Goal: Task Accomplishment & Management: Manage account settings

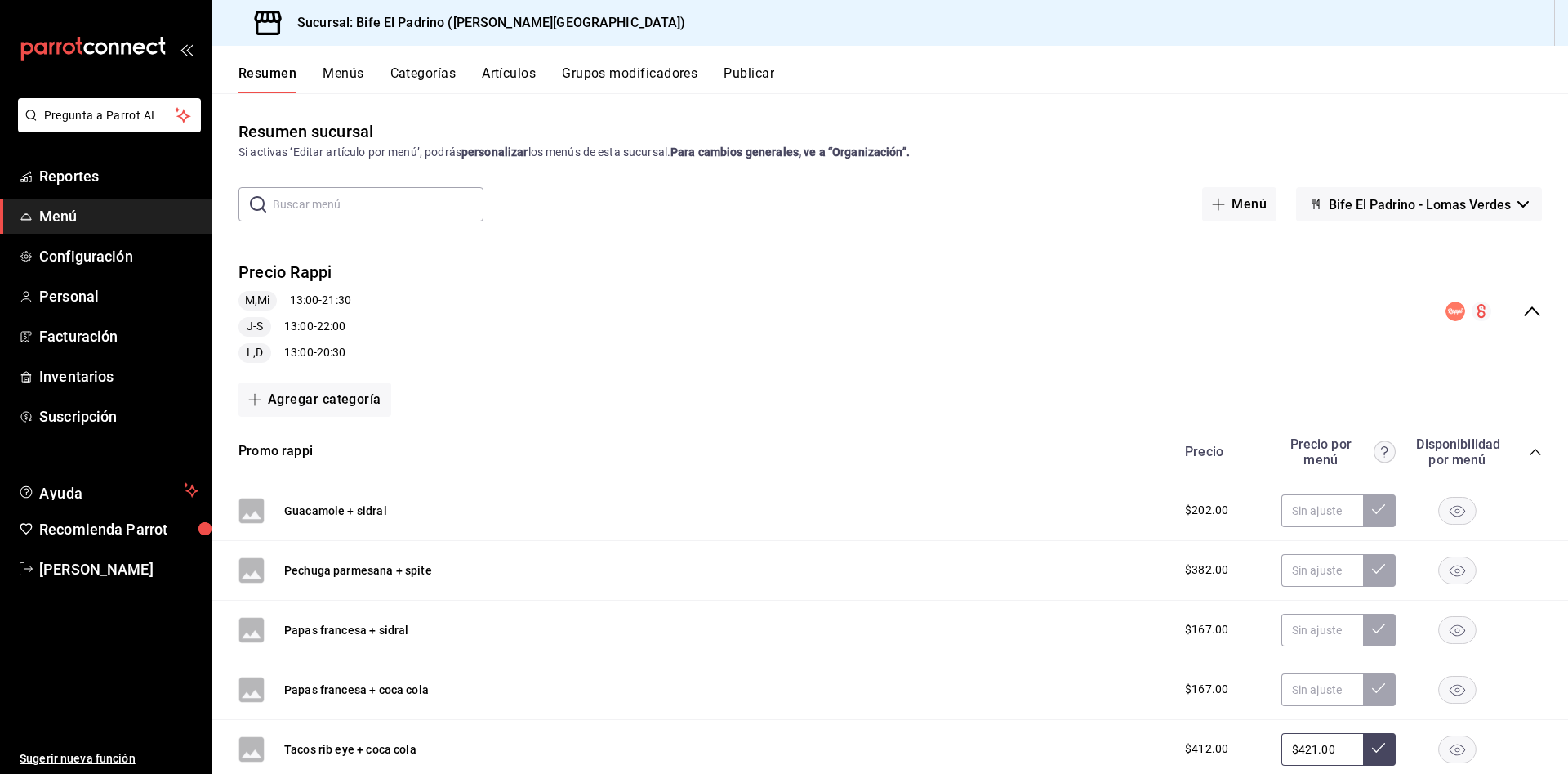
click at [134, 217] on span "Menú" at bounding box center [118, 216] width 159 height 22
click at [529, 73] on button "Artículos" at bounding box center [509, 78] width 54 height 28
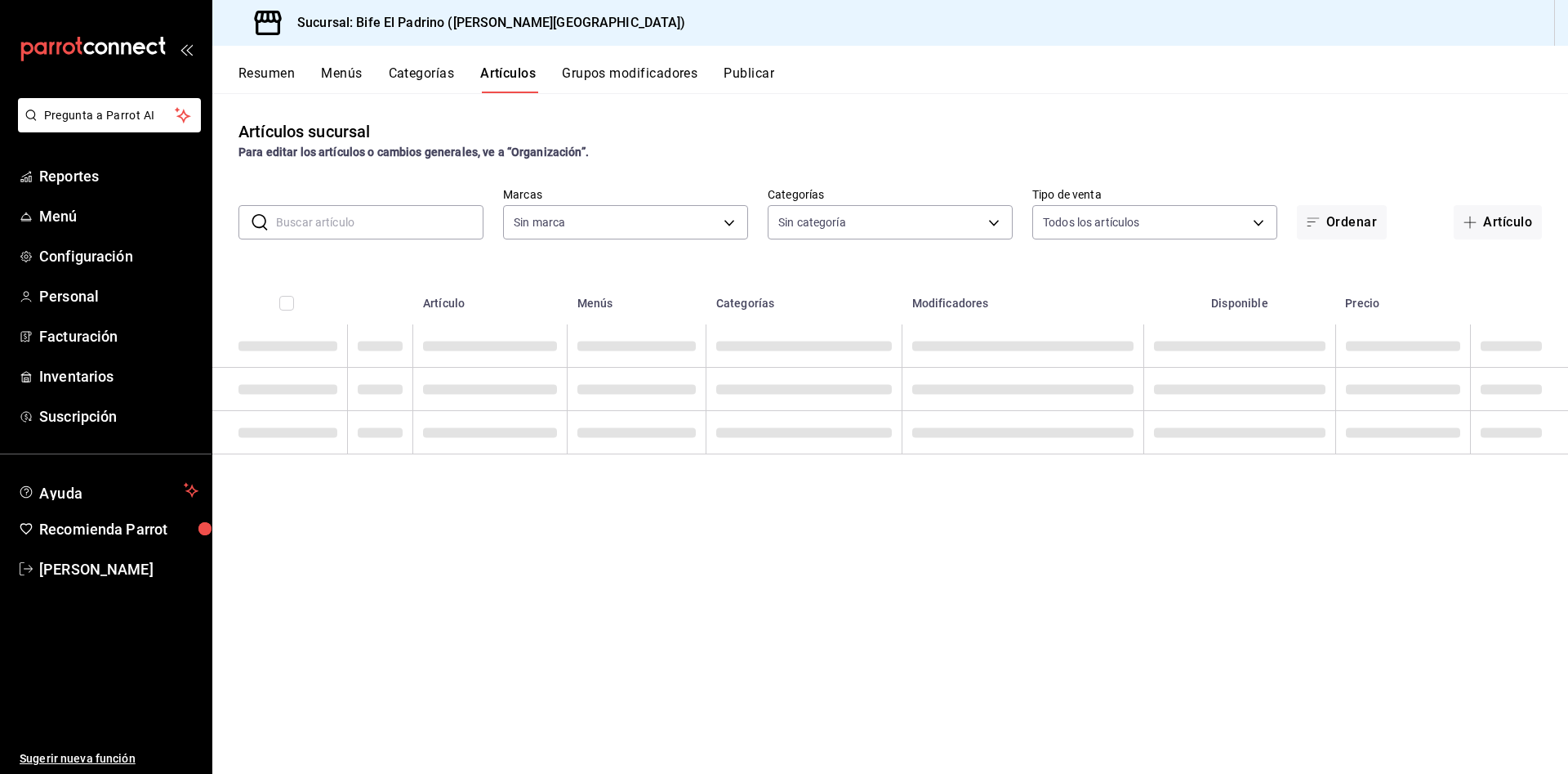
click at [438, 216] on input "text" at bounding box center [380, 222] width 208 height 33
type input "C"
type input "29812e5a-8f7c-4e92-8f2a-002f081b0597"
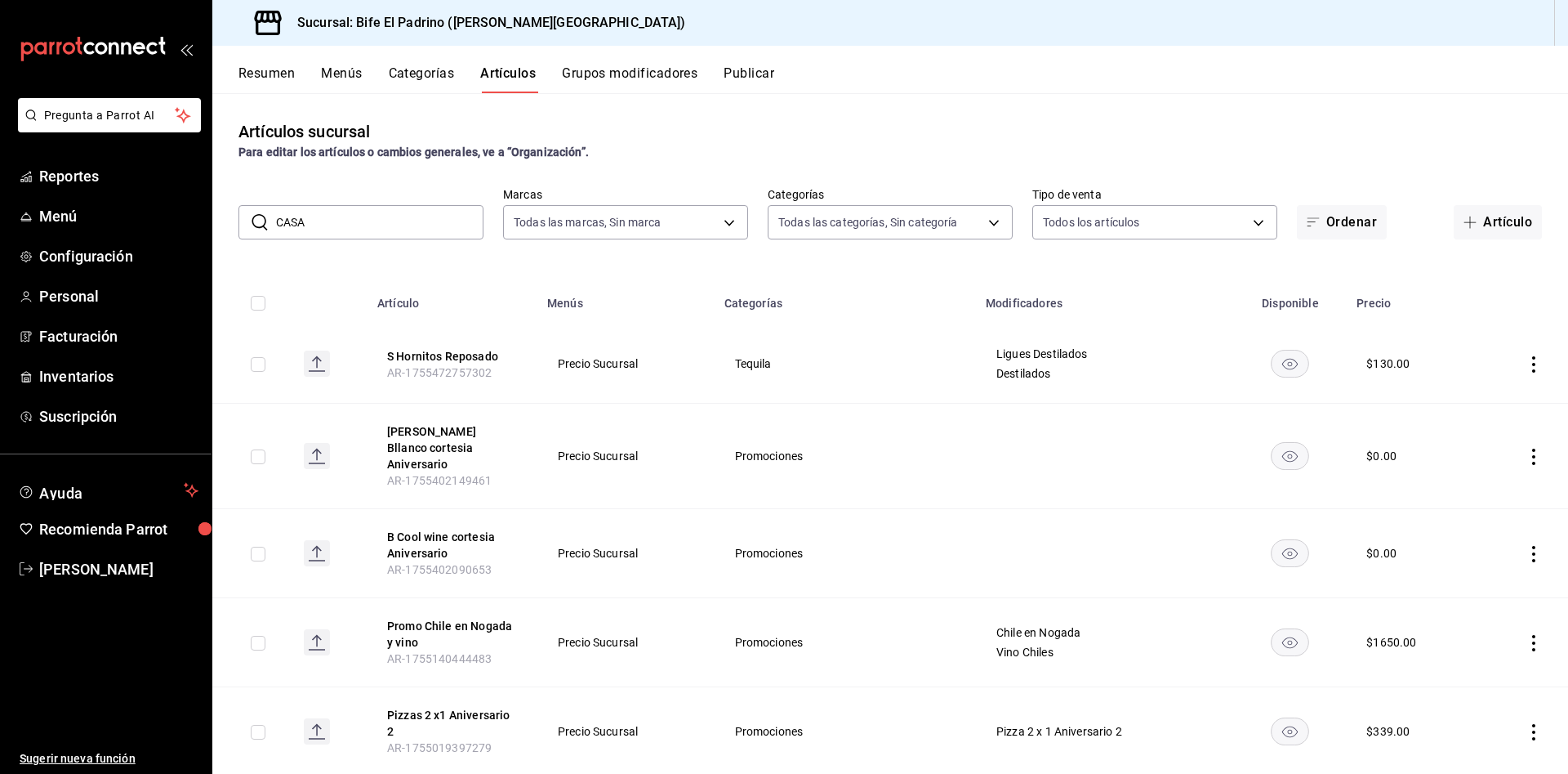
type input "CASA"
type input "bc650e36-a961-4861-9e37-2f12a5ff24cd,f2724b68-9eb3-4990-9aa8-ed2a402c5d6a,a524e…"
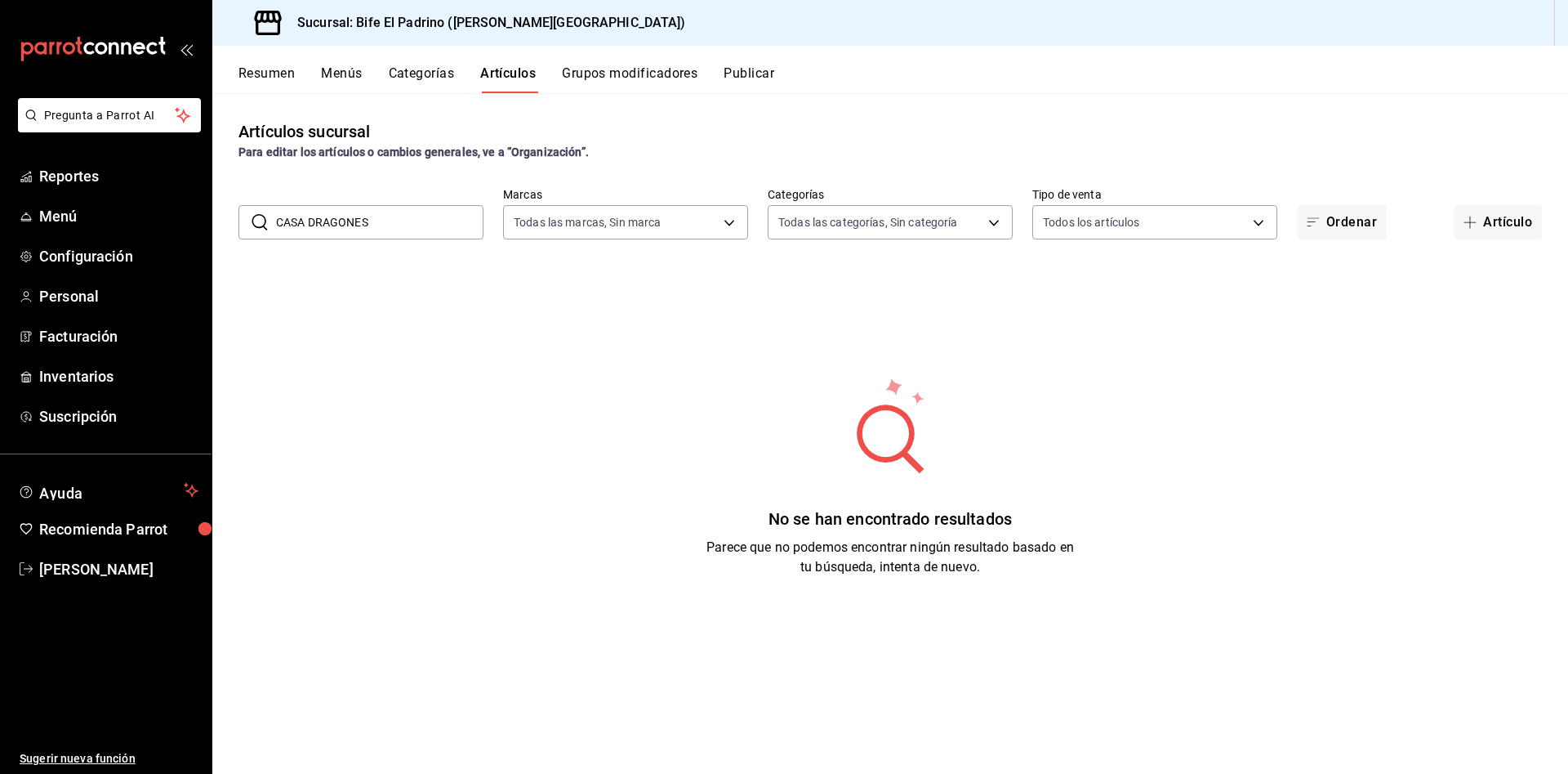
click at [384, 213] on input "CASA DRAGONES" at bounding box center [380, 222] width 208 height 33
type input "C"
type input "dragones"
click at [1518, 229] on button "Artículo" at bounding box center [1498, 222] width 88 height 34
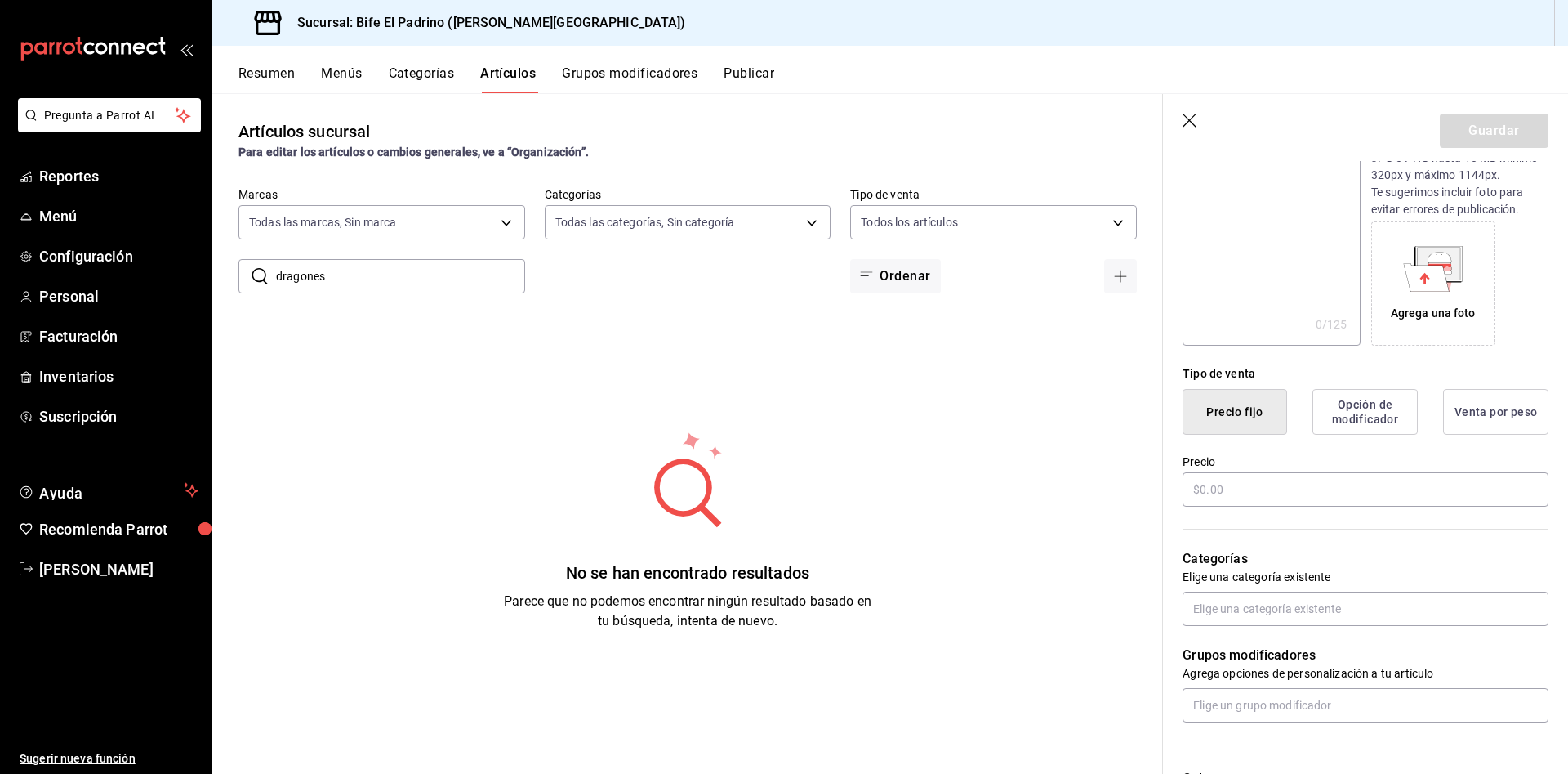
scroll to position [204, 0]
type input "B casa Dragones blanco"
click at [1270, 480] on input "text" at bounding box center [1365, 486] width 366 height 34
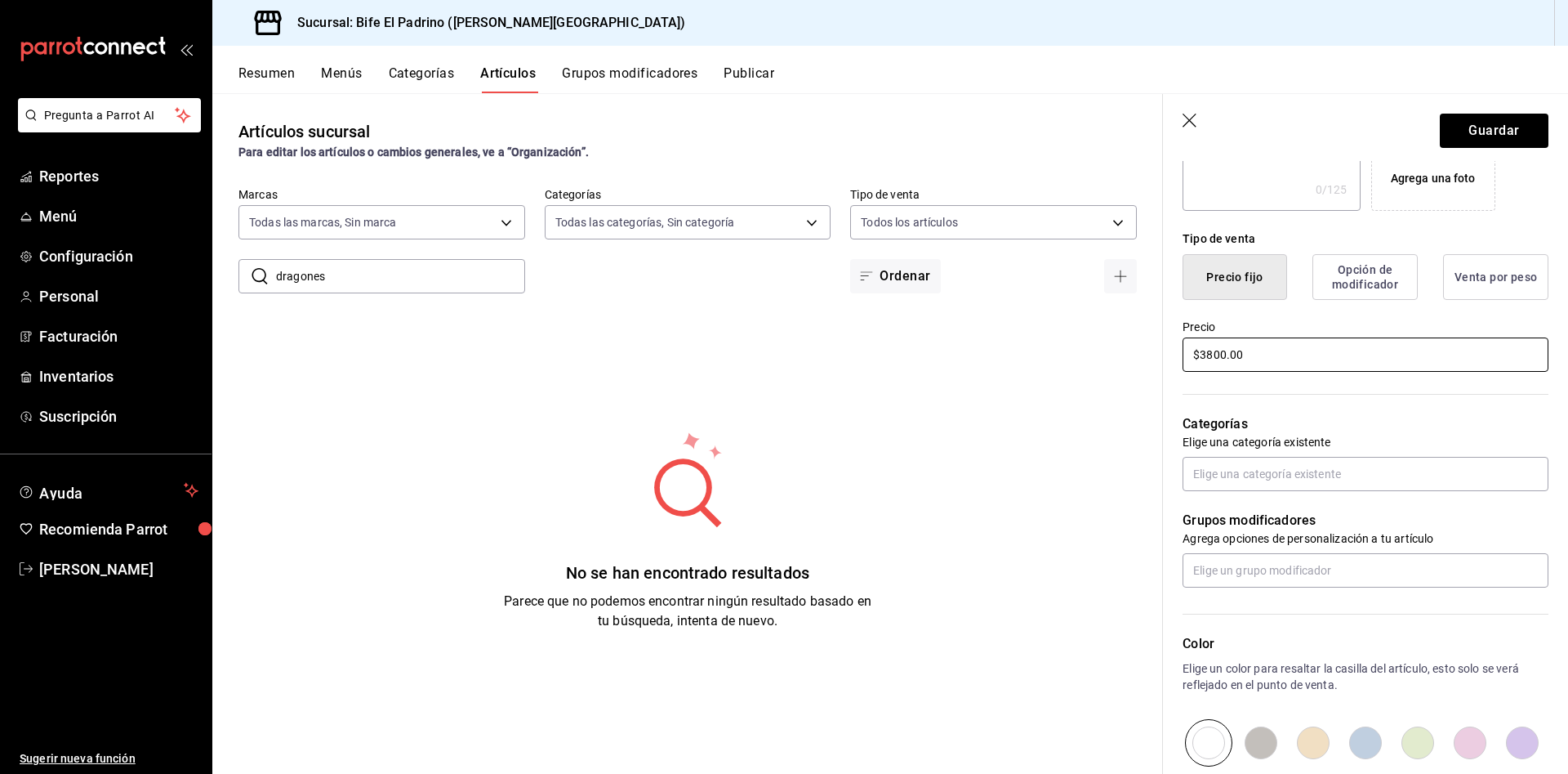
scroll to position [336, 0]
type input "$3800.00"
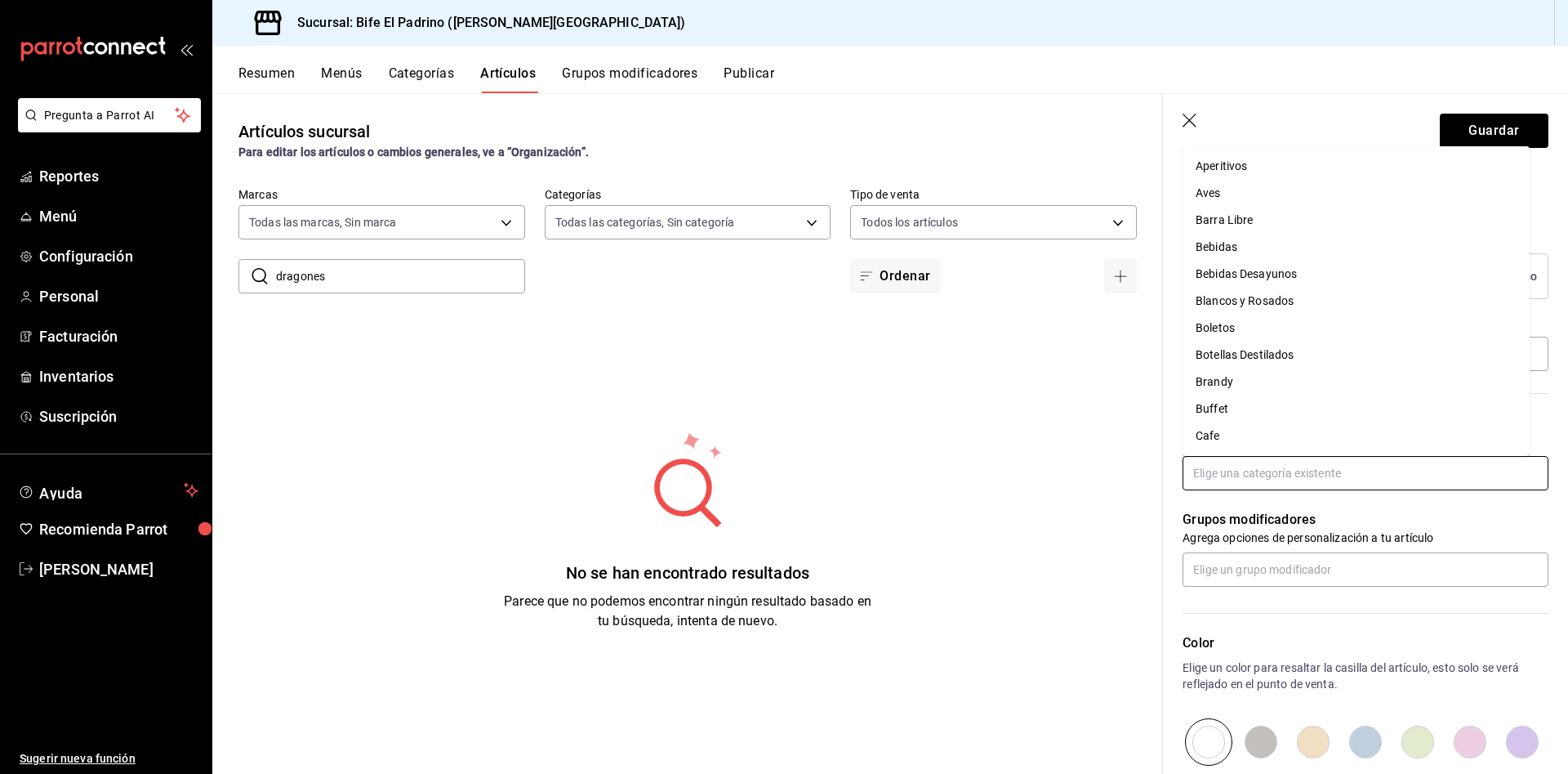
click at [1283, 473] on input "text" at bounding box center [1365, 473] width 366 height 34
click at [1318, 284] on li "Botellas Destilados" at bounding box center [1356, 295] width 347 height 27
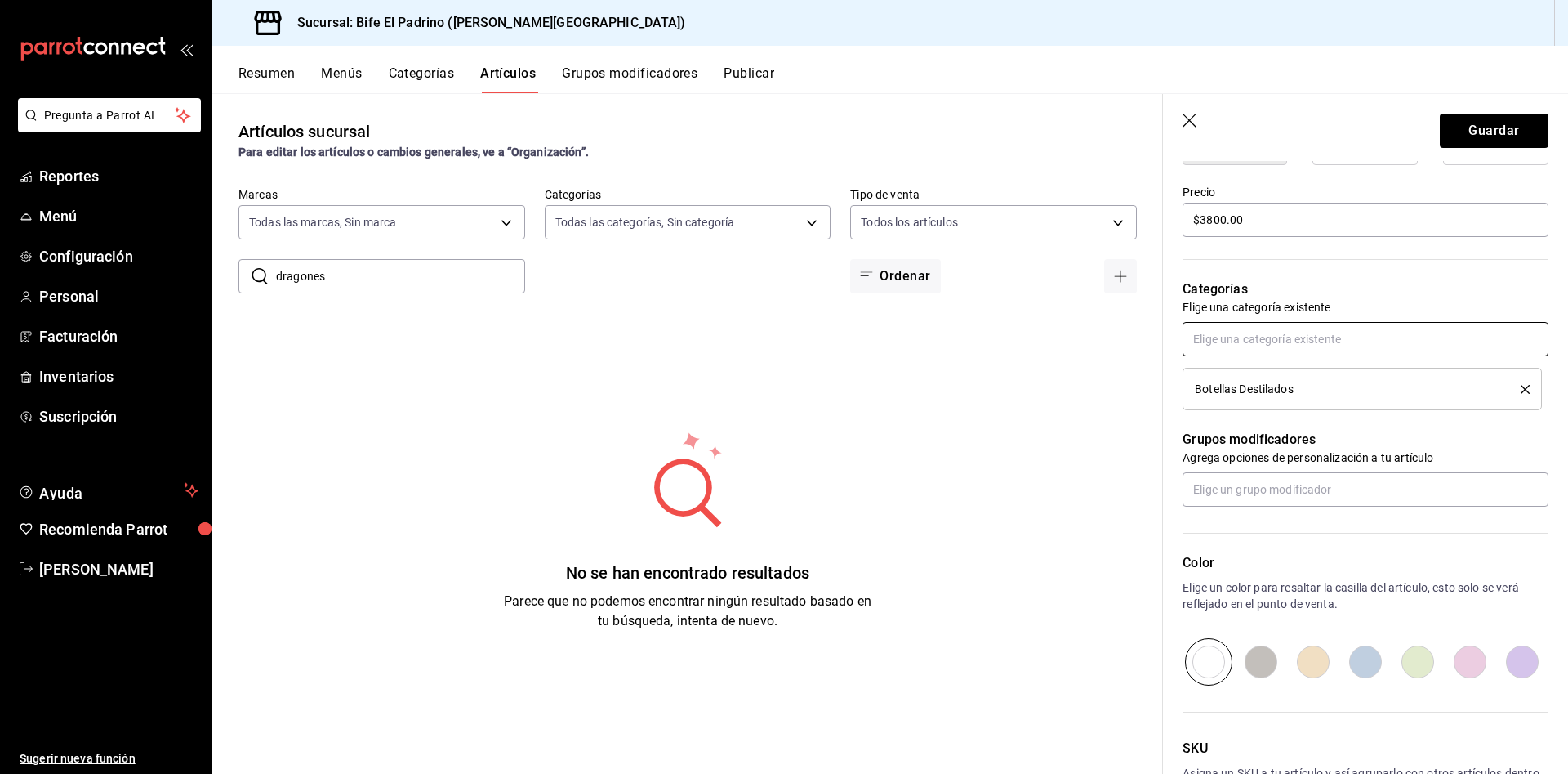
scroll to position [478, 0]
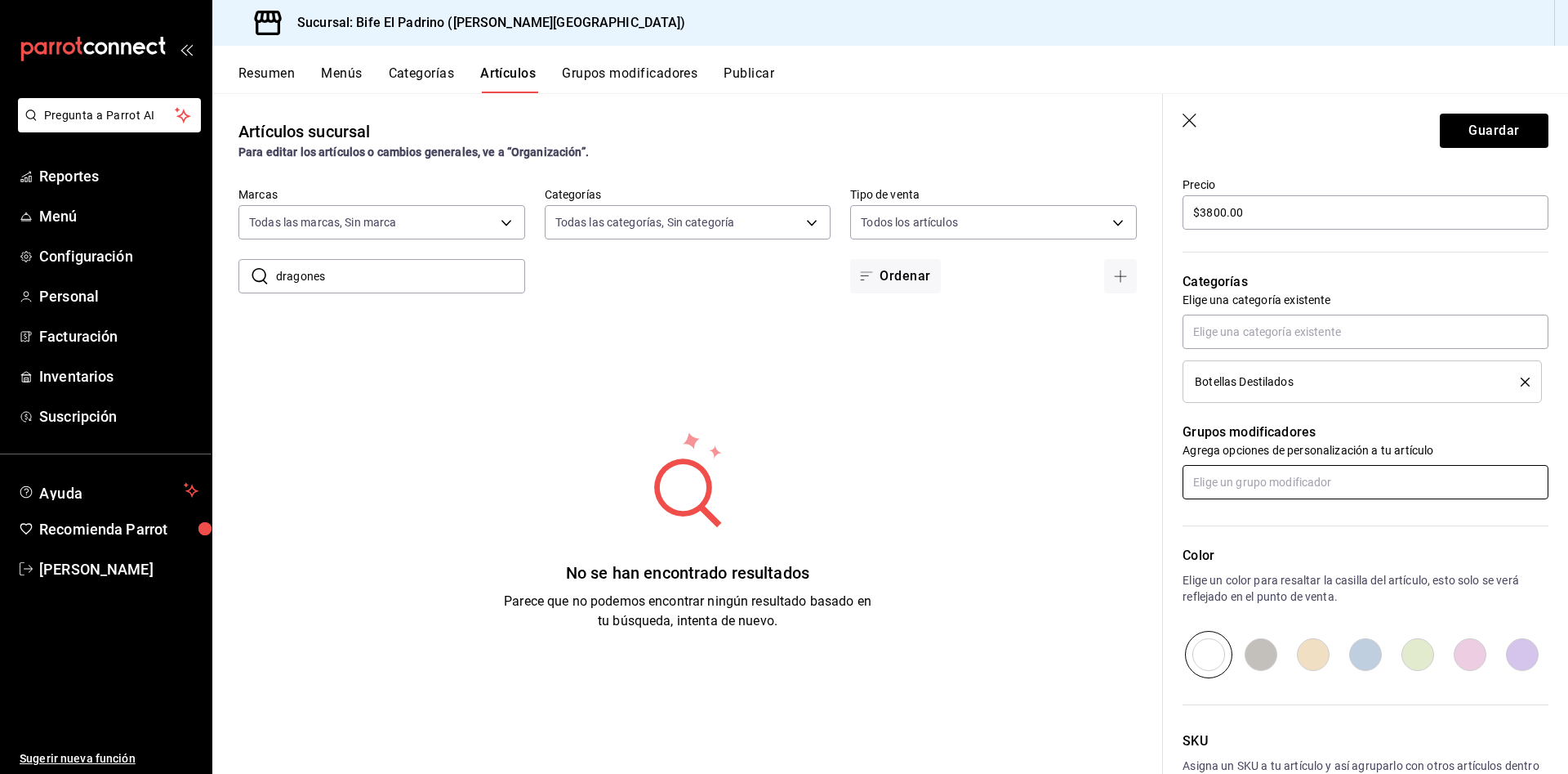
click at [1290, 467] on input "text" at bounding box center [1365, 482] width 366 height 34
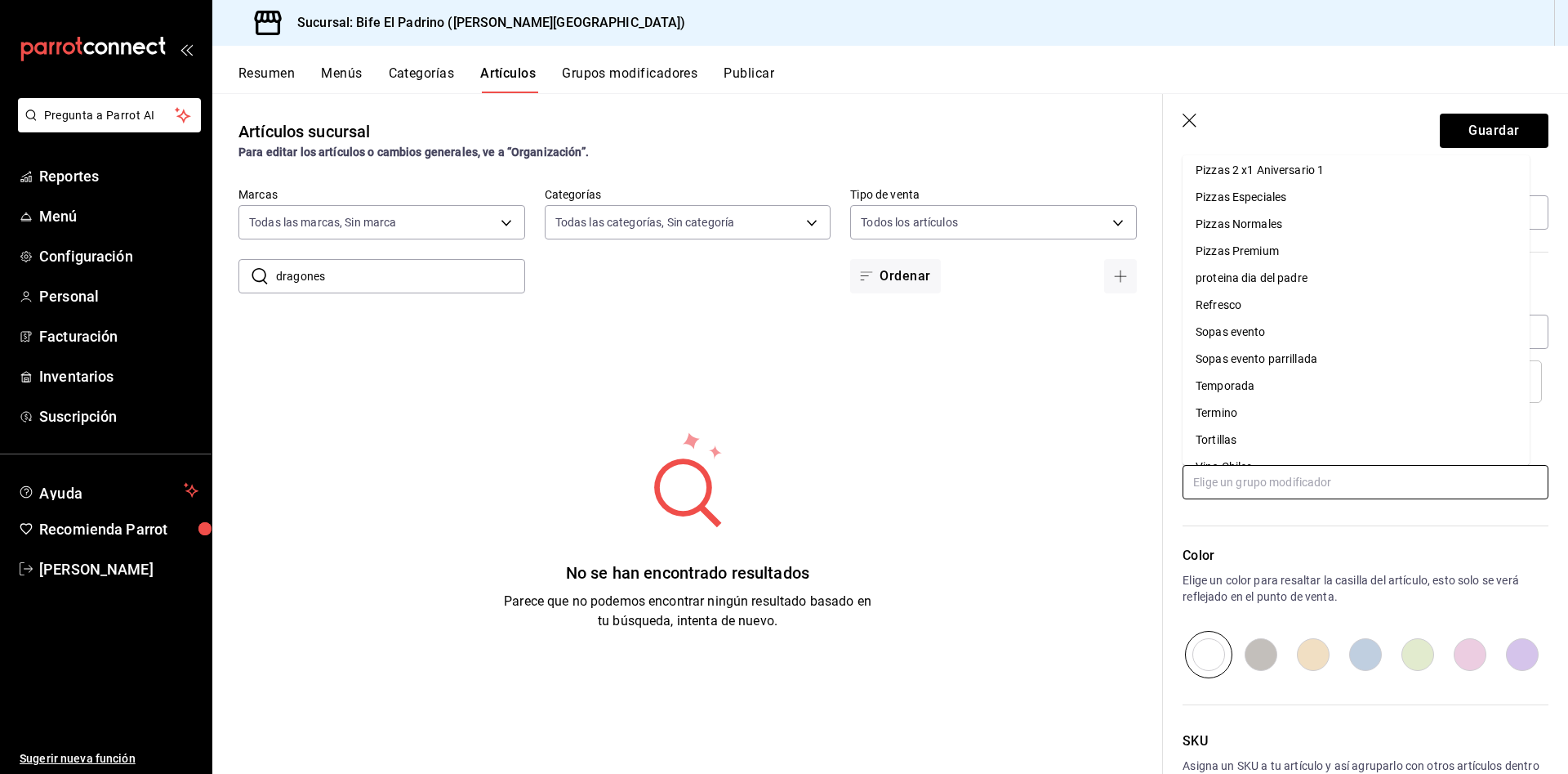
scroll to position [1169, 0]
click at [1307, 291] on li "Refresco" at bounding box center [1356, 301] width 347 height 27
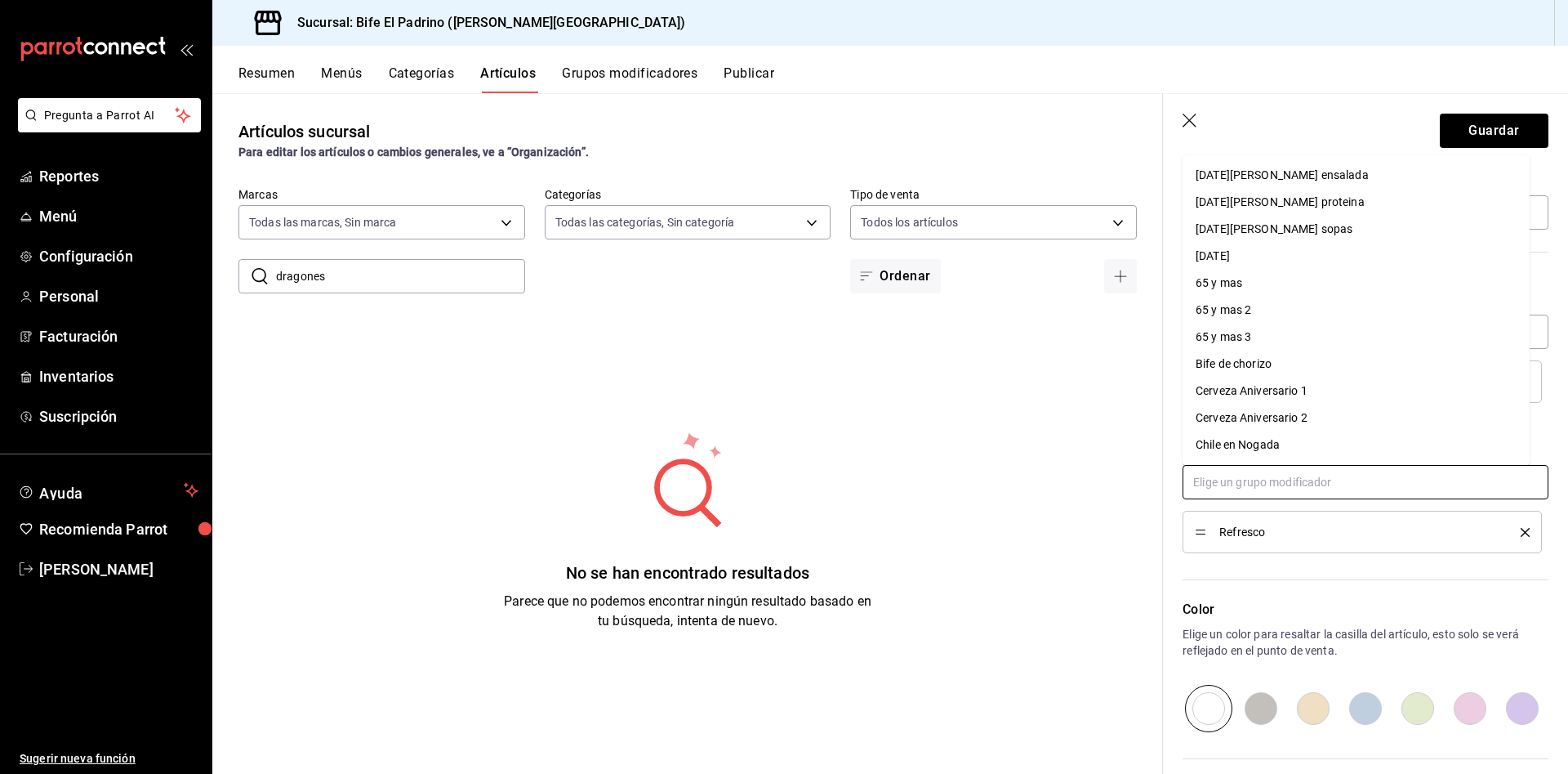
click at [1322, 488] on input "text" at bounding box center [1365, 482] width 366 height 34
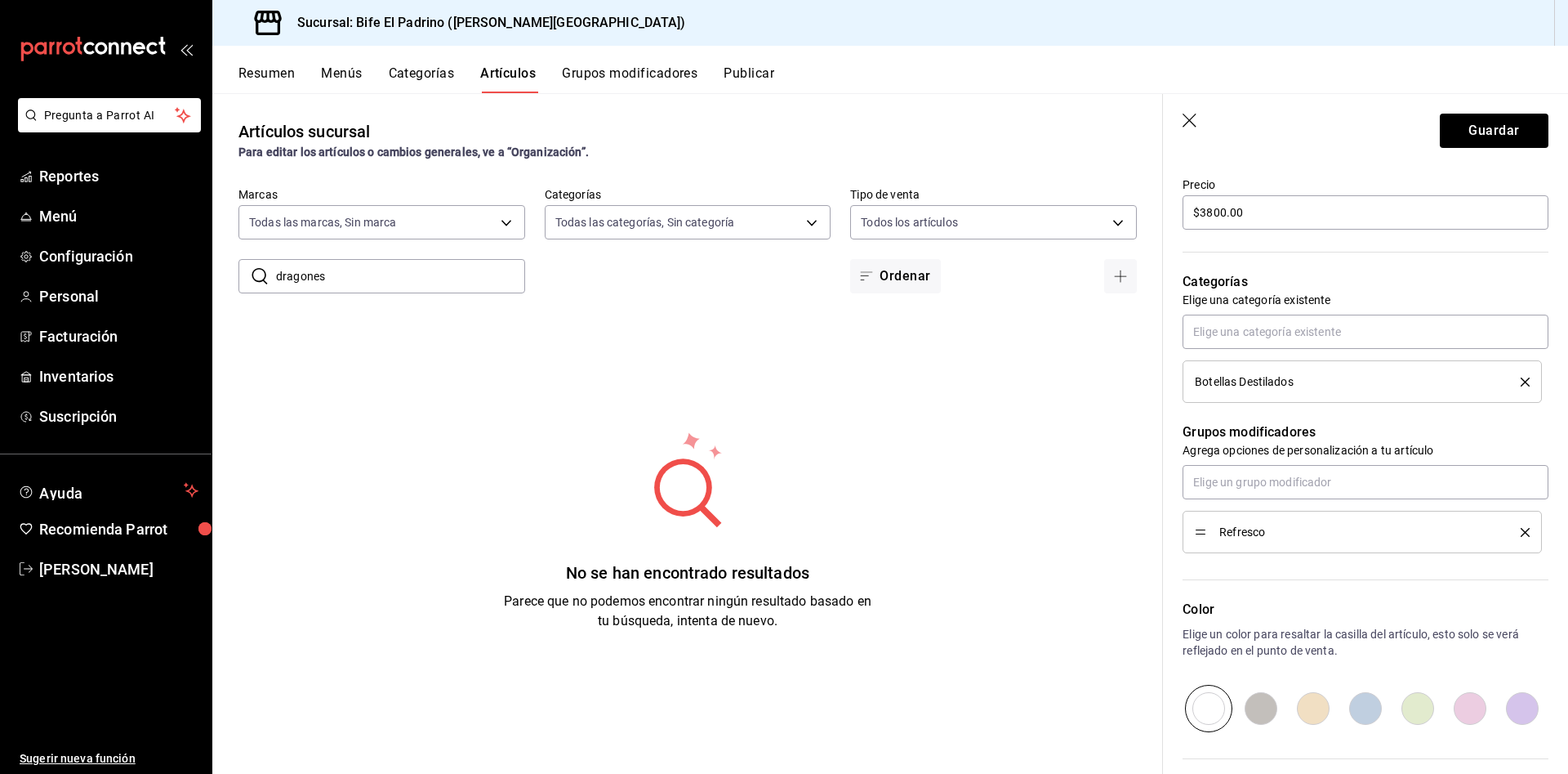
click at [1351, 610] on p "Color" at bounding box center [1365, 610] width 366 height 19
click at [1473, 135] on button "Guardar" at bounding box center [1495, 130] width 108 height 34
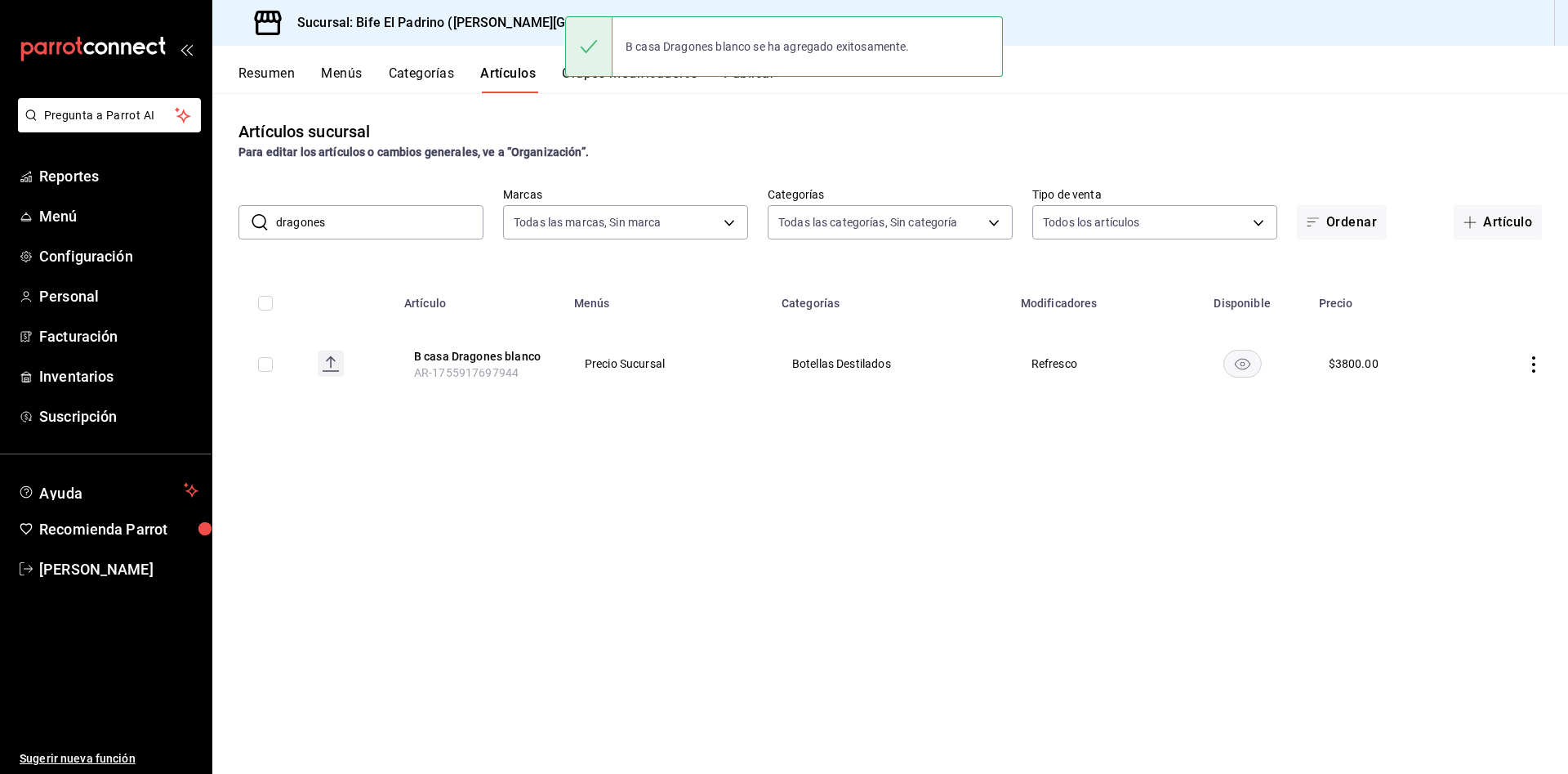
click at [264, 370] on input "checkbox" at bounding box center [265, 365] width 15 height 15
checkbox input "true"
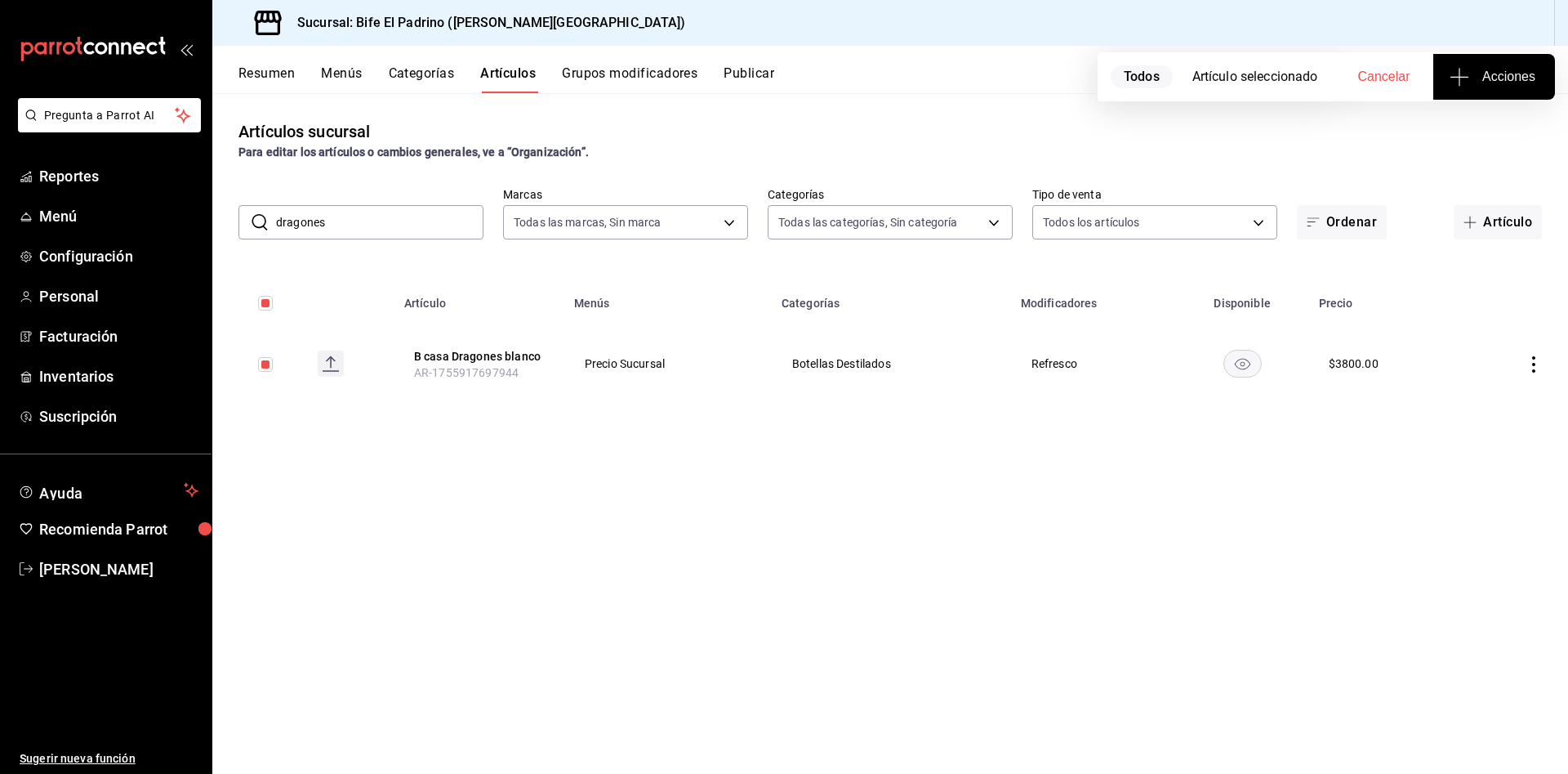
click at [1472, 85] on span "Acciones" at bounding box center [1494, 76] width 83 height 19
click at [1494, 127] on span "Agregar tipo" at bounding box center [1495, 128] width 97 height 18
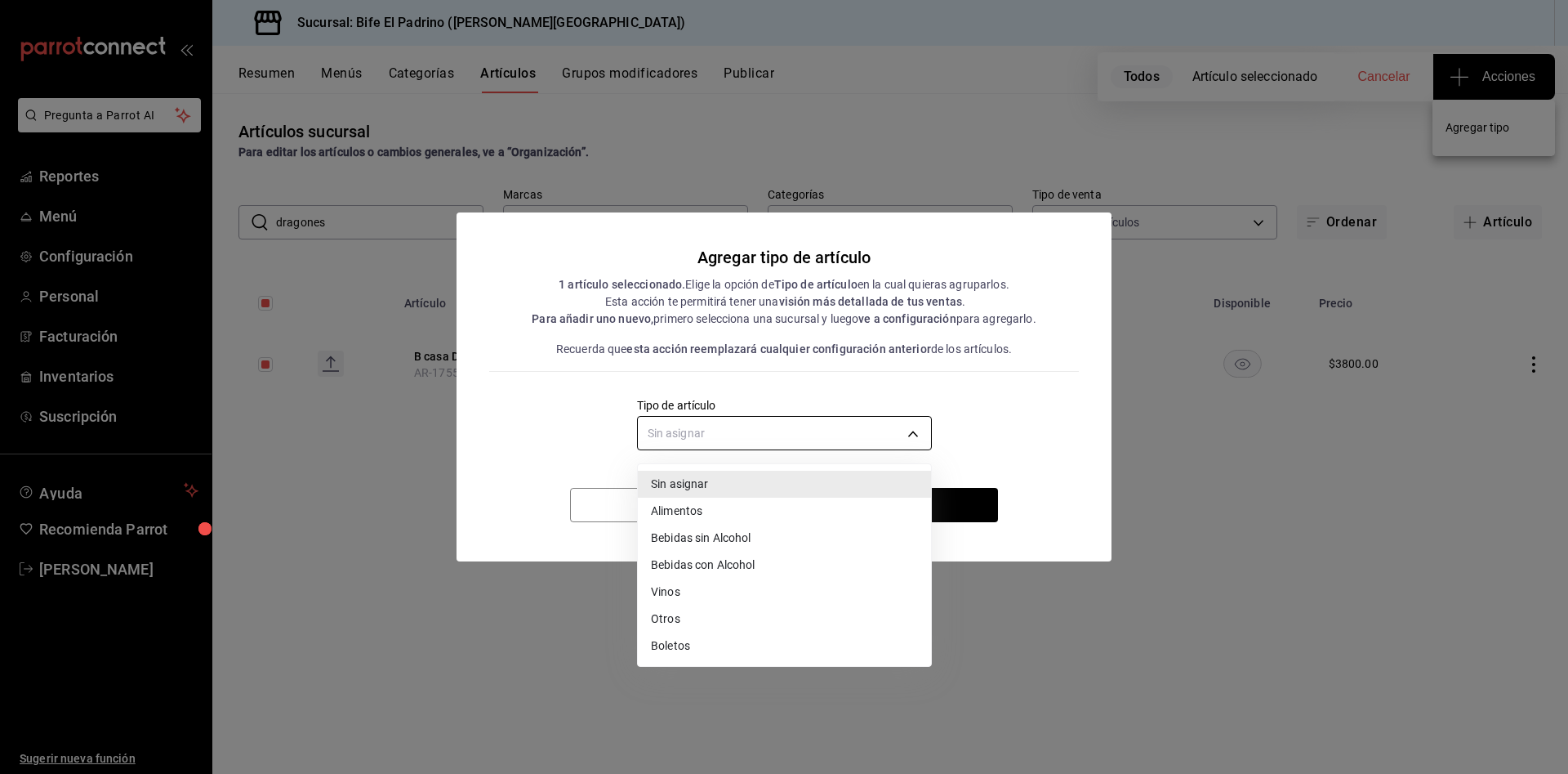
click at [863, 430] on body "Pregunta a Parrot AI Reportes Menú Configuración Personal Facturación Inventari…" at bounding box center [784, 387] width 1568 height 774
click at [792, 558] on li "Bebidas con Alcohol" at bounding box center [784, 565] width 293 height 27
type input "da1dfecd-29c6-49a3-8a0d-42aa13e068b8"
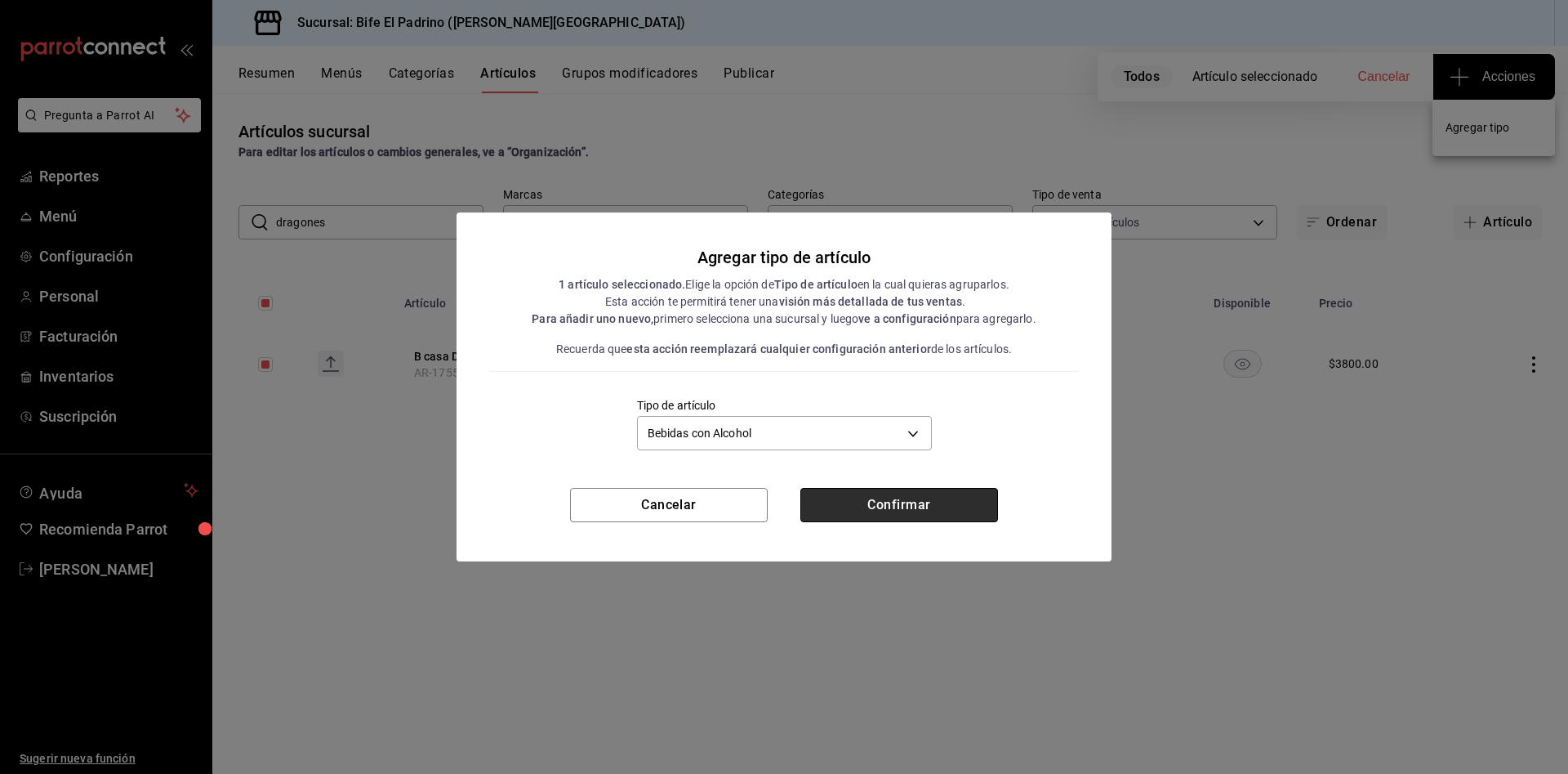
click at [862, 509] on button "Confirmar" at bounding box center [899, 504] width 198 height 34
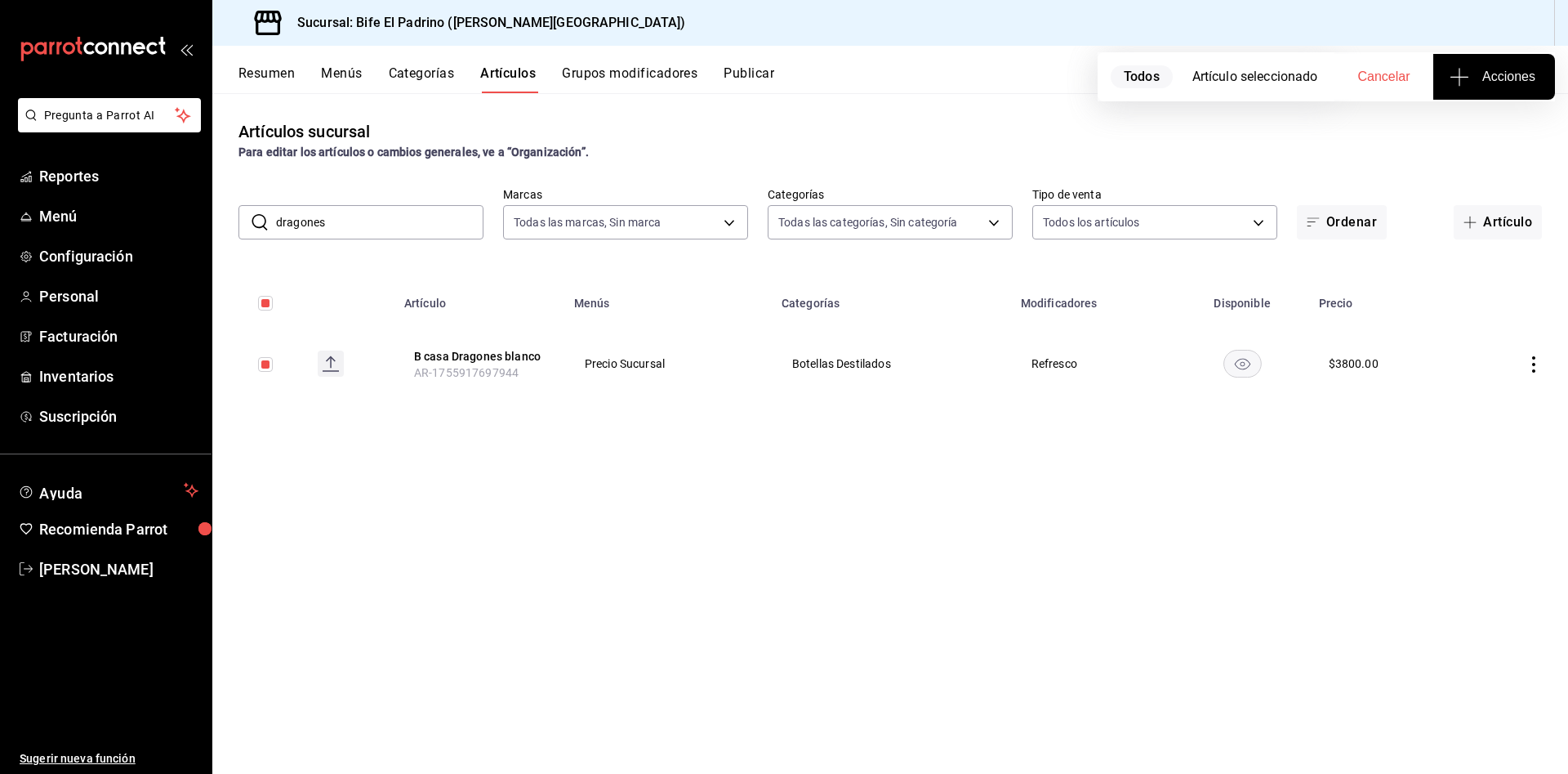
click at [1536, 366] on icon "actions" at bounding box center [1535, 365] width 17 height 17
click at [1505, 407] on span "Editar" at bounding box center [1485, 402] width 43 height 18
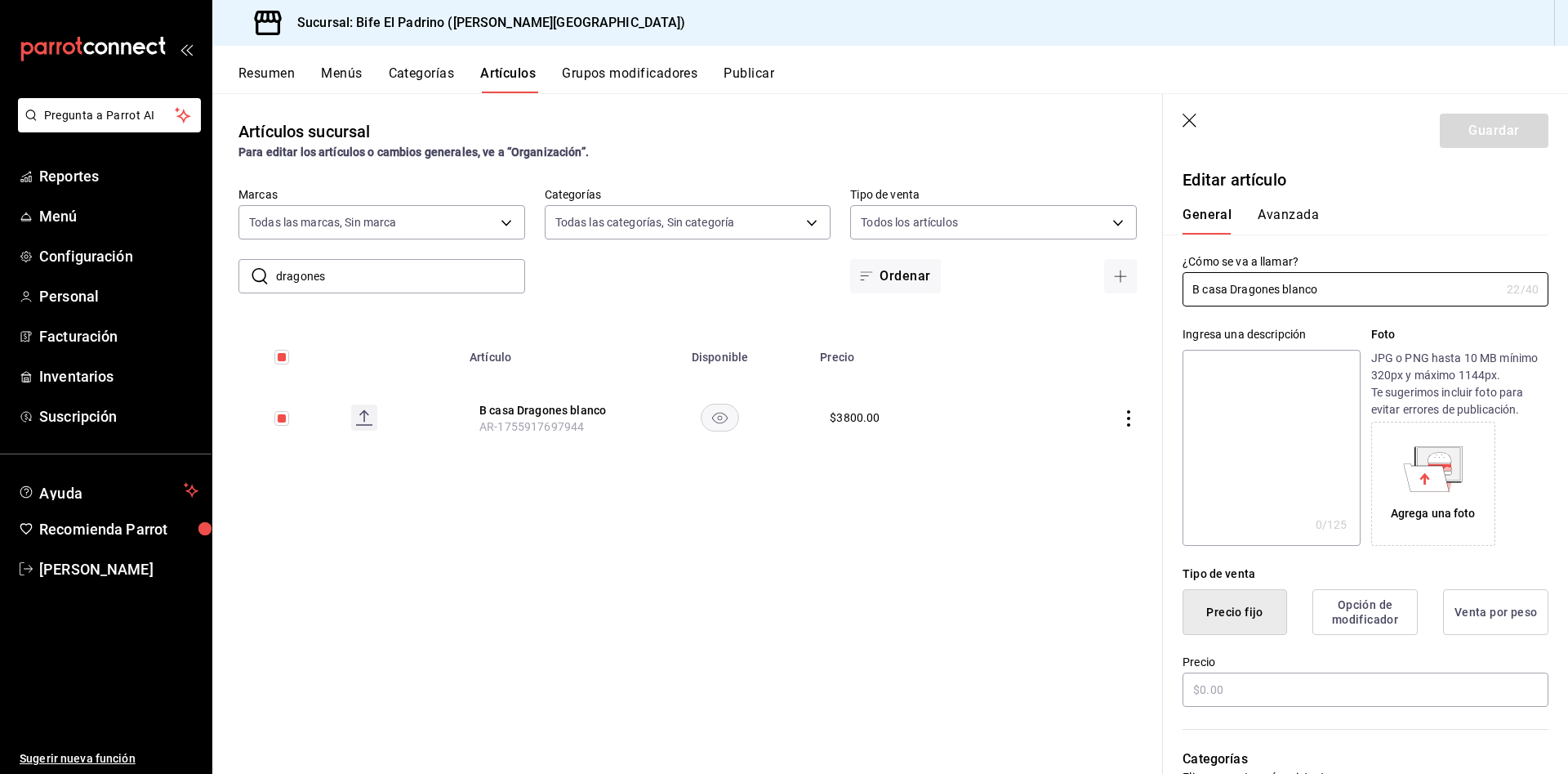
type input "$3800.00"
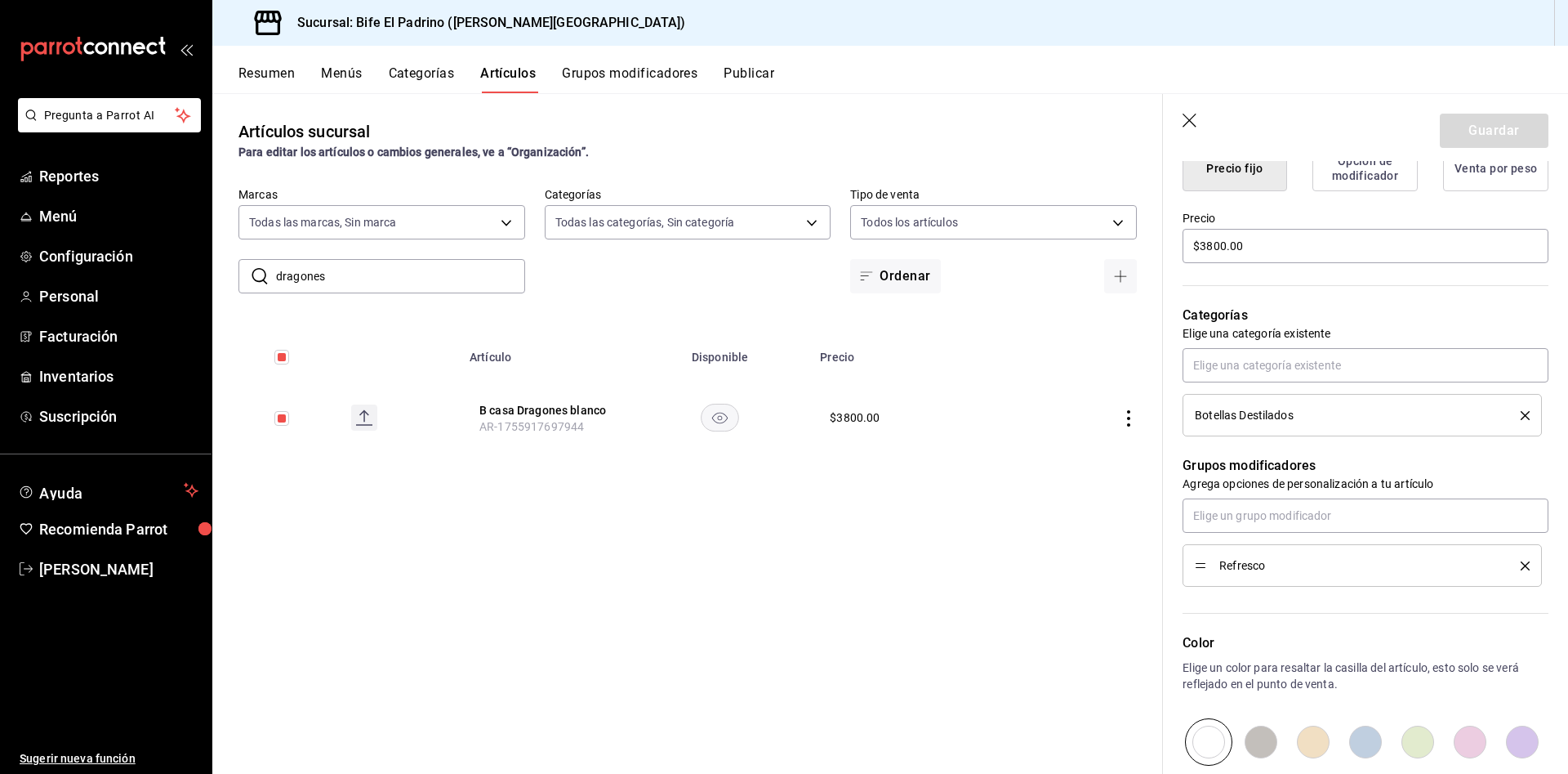
scroll to position [446, 0]
click at [1521, 562] on icon "delete" at bounding box center [1525, 564] width 9 height 9
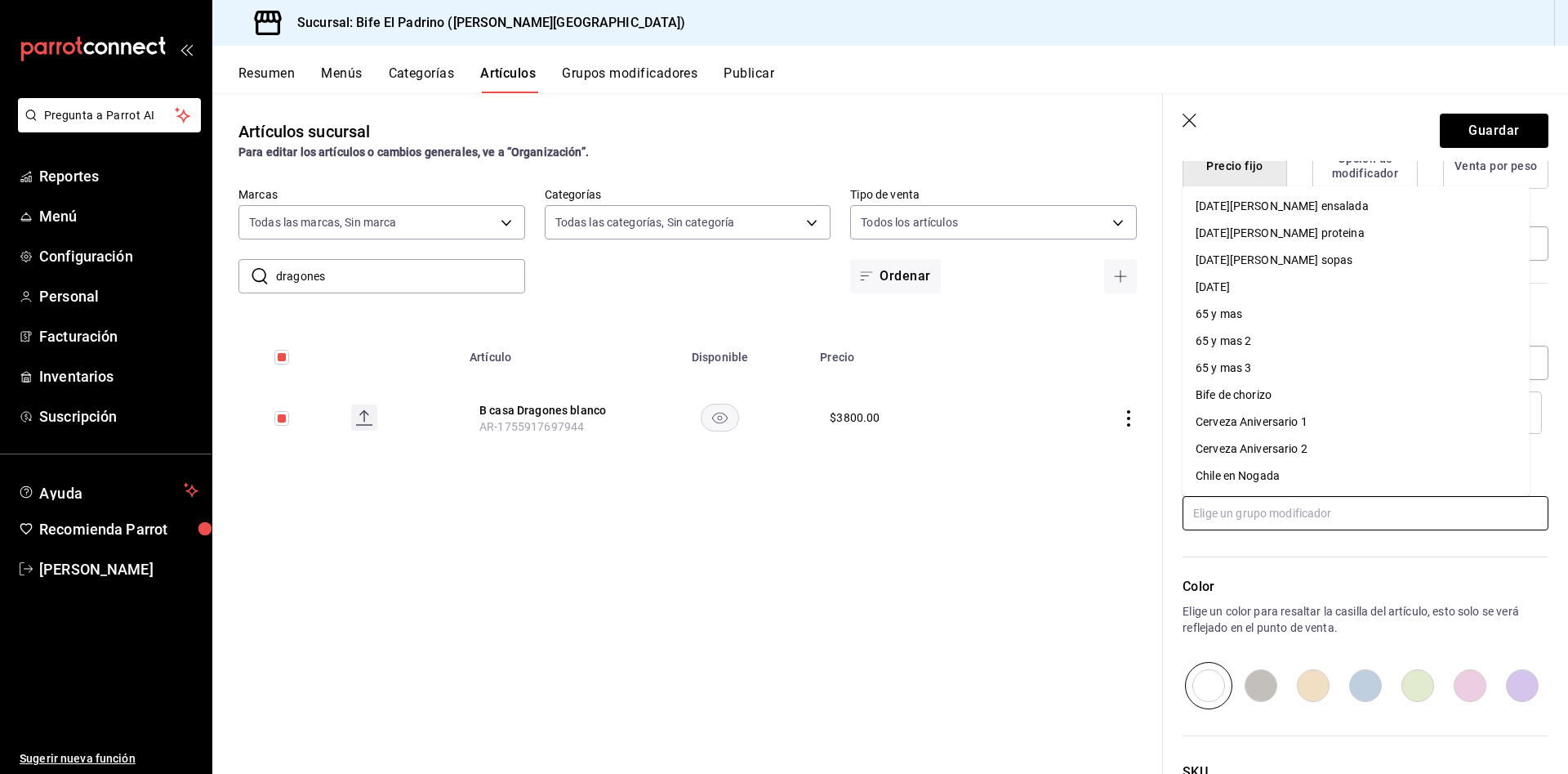
click at [1427, 510] on input "text" at bounding box center [1365, 513] width 366 height 34
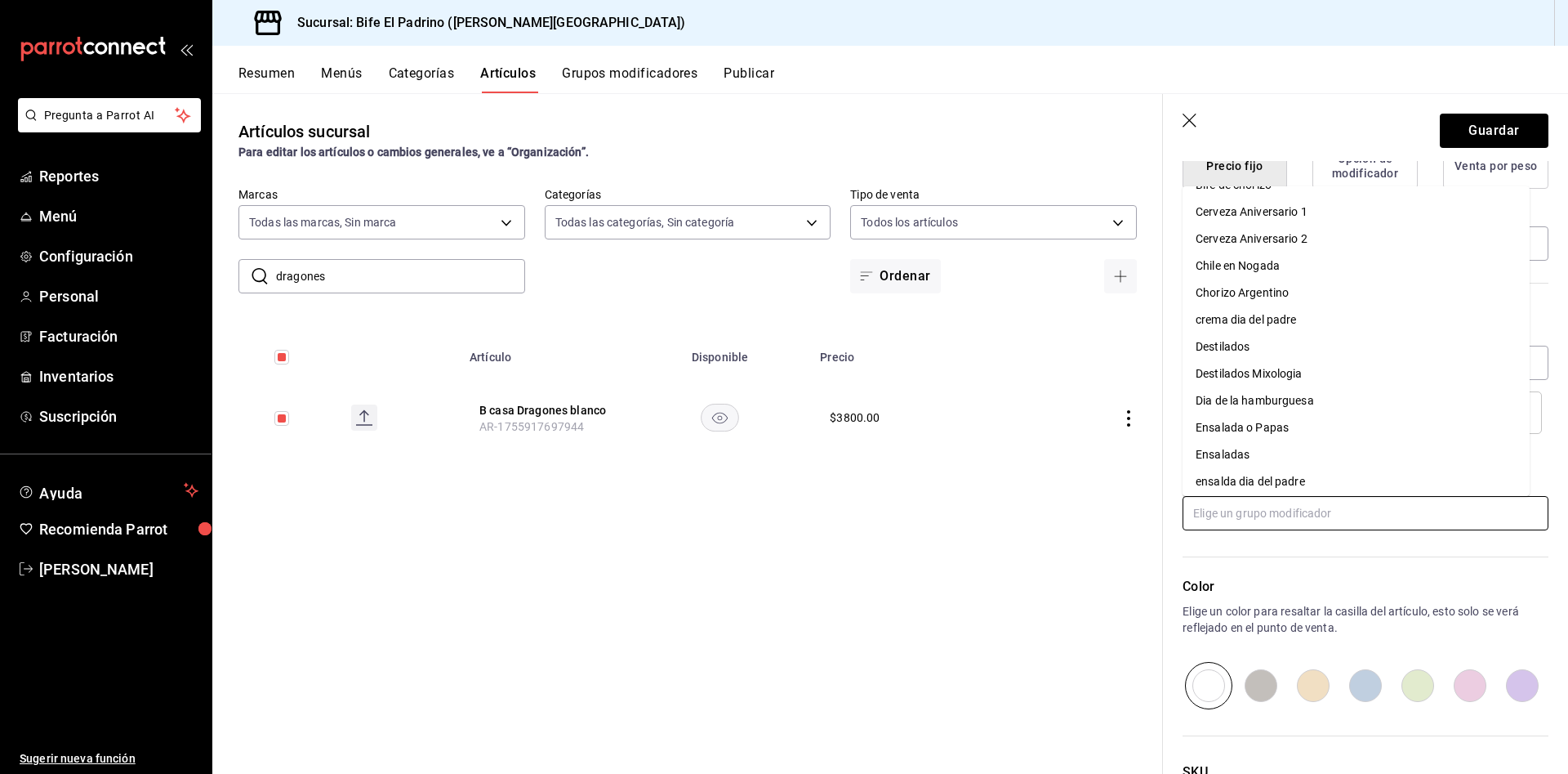
scroll to position [211, 0]
click at [1317, 344] on li "Destilados" at bounding box center [1356, 346] width 347 height 27
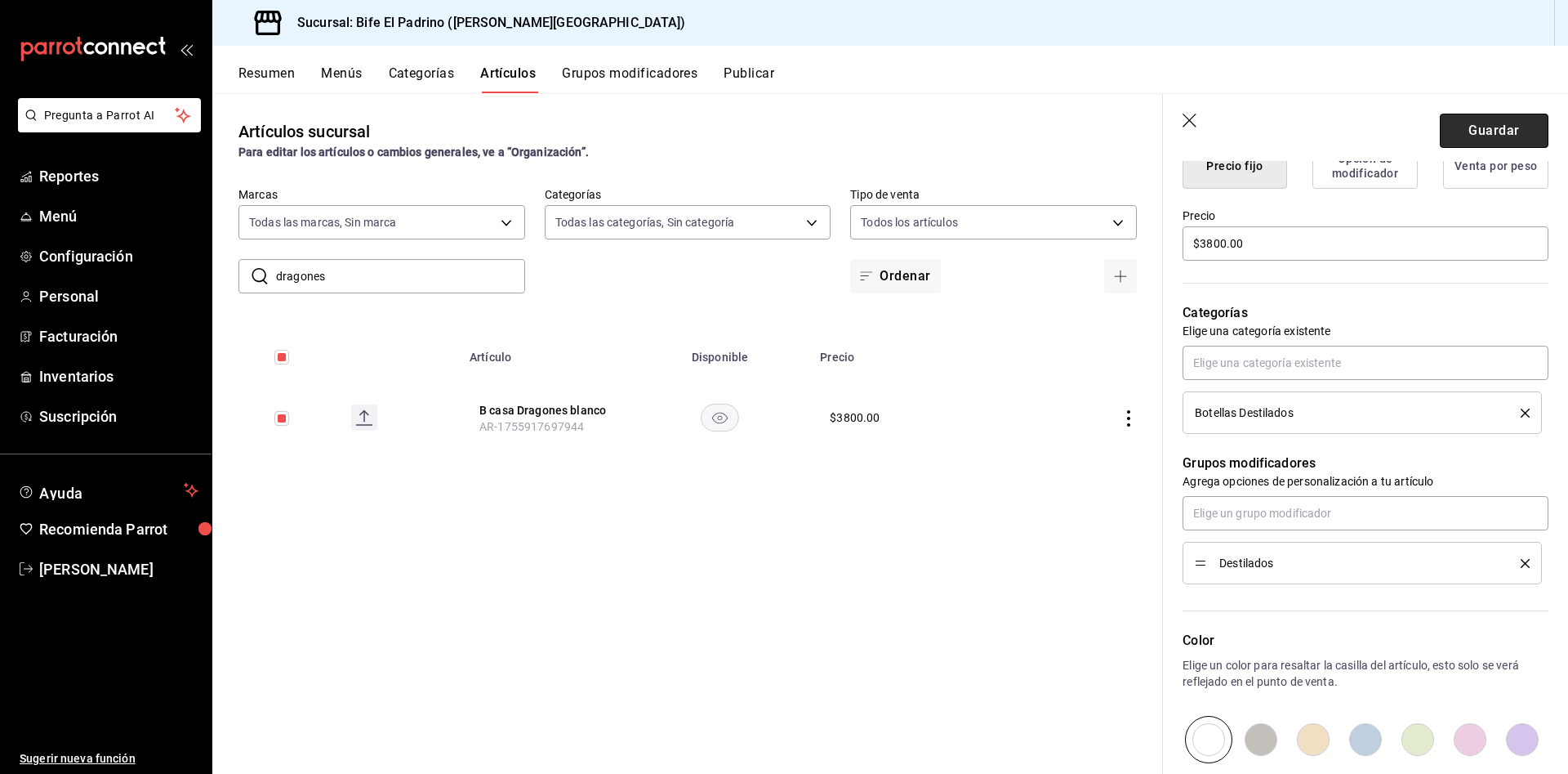
click at [1454, 134] on button "Guardar" at bounding box center [1495, 130] width 108 height 34
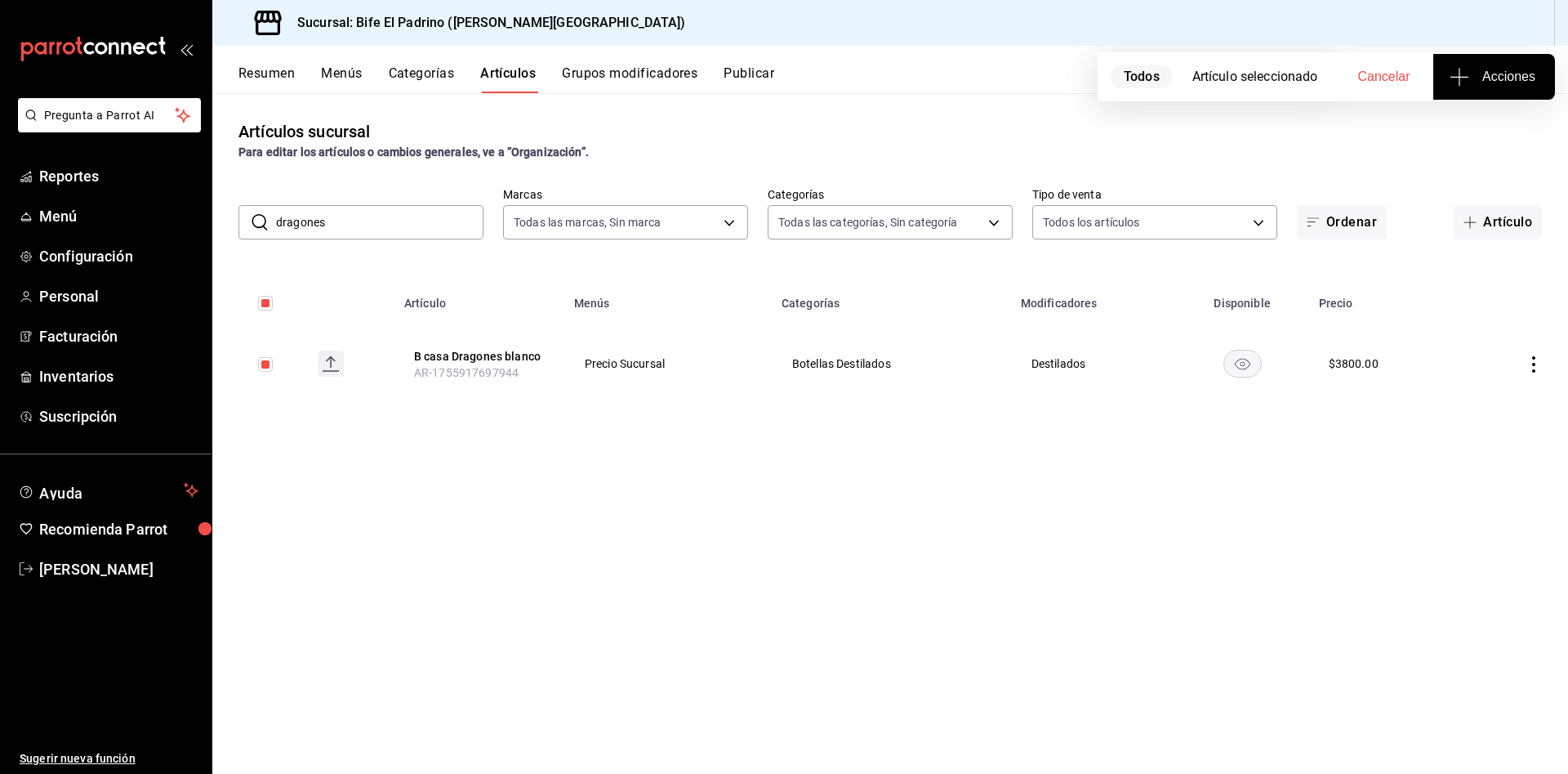
click at [1538, 358] on icon "actions" at bounding box center [1535, 365] width 17 height 17
click at [1500, 401] on span "Editar" at bounding box center [1485, 402] width 43 height 18
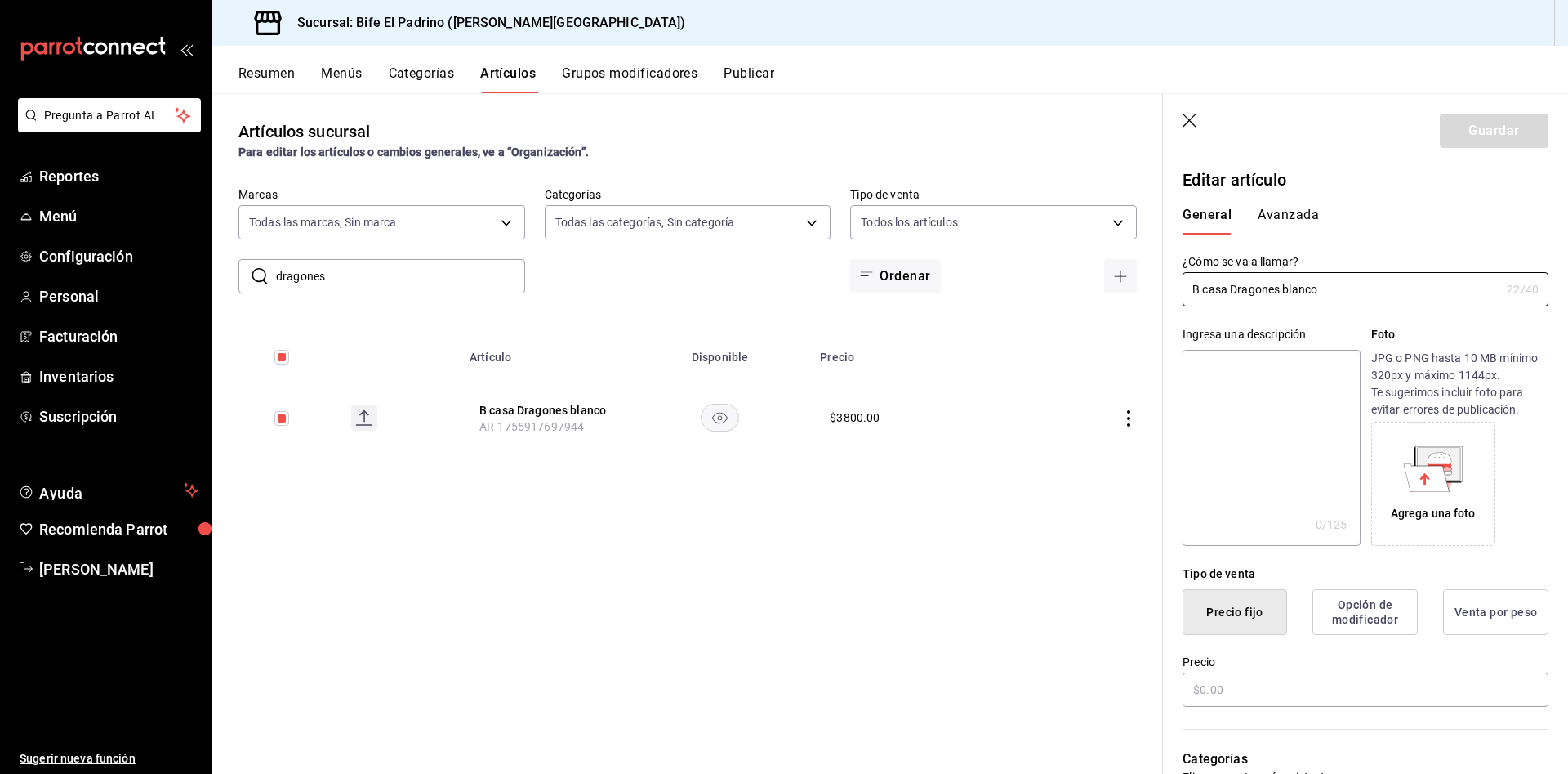
type input "$3800.00"
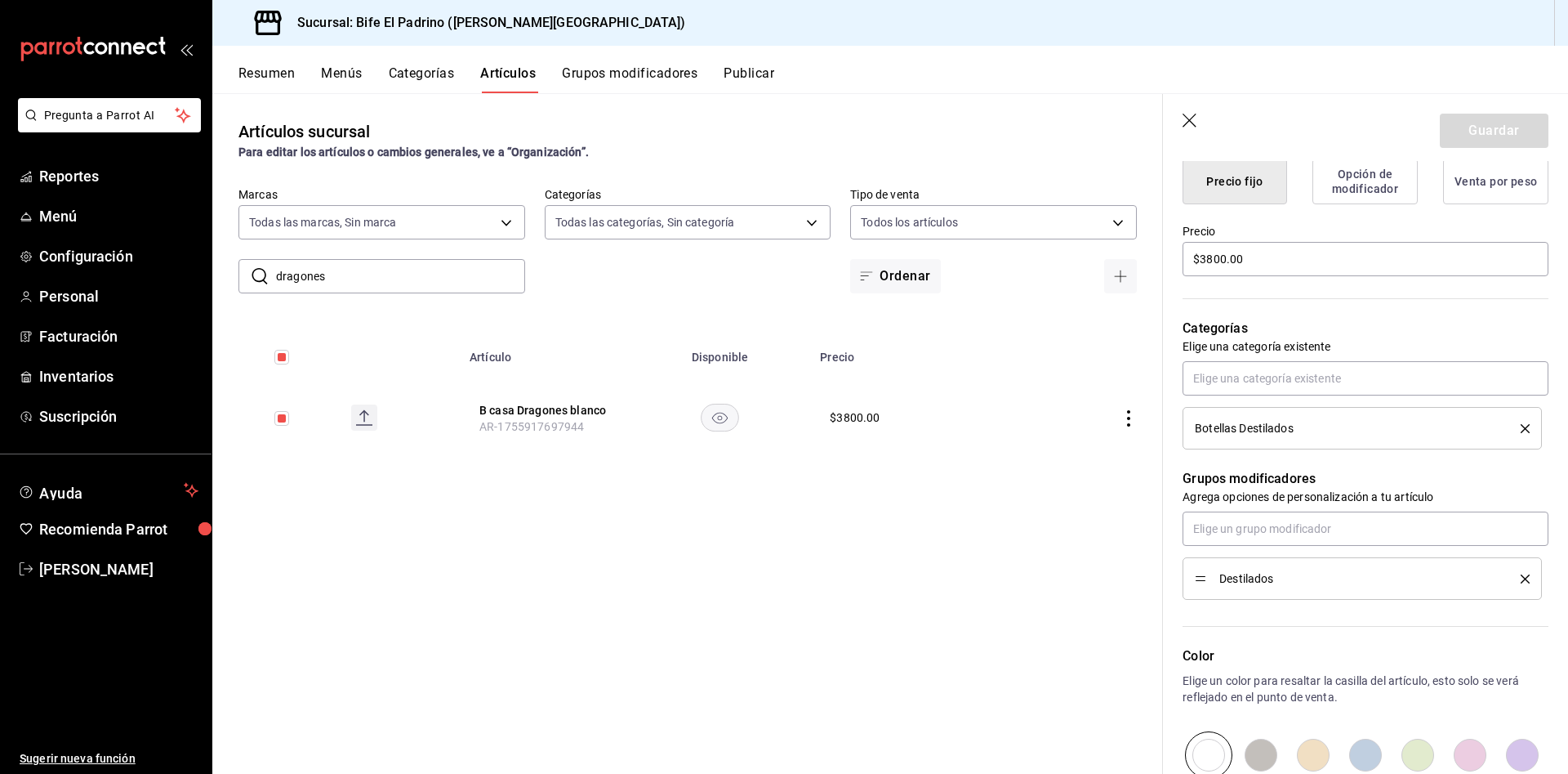
scroll to position [433, 0]
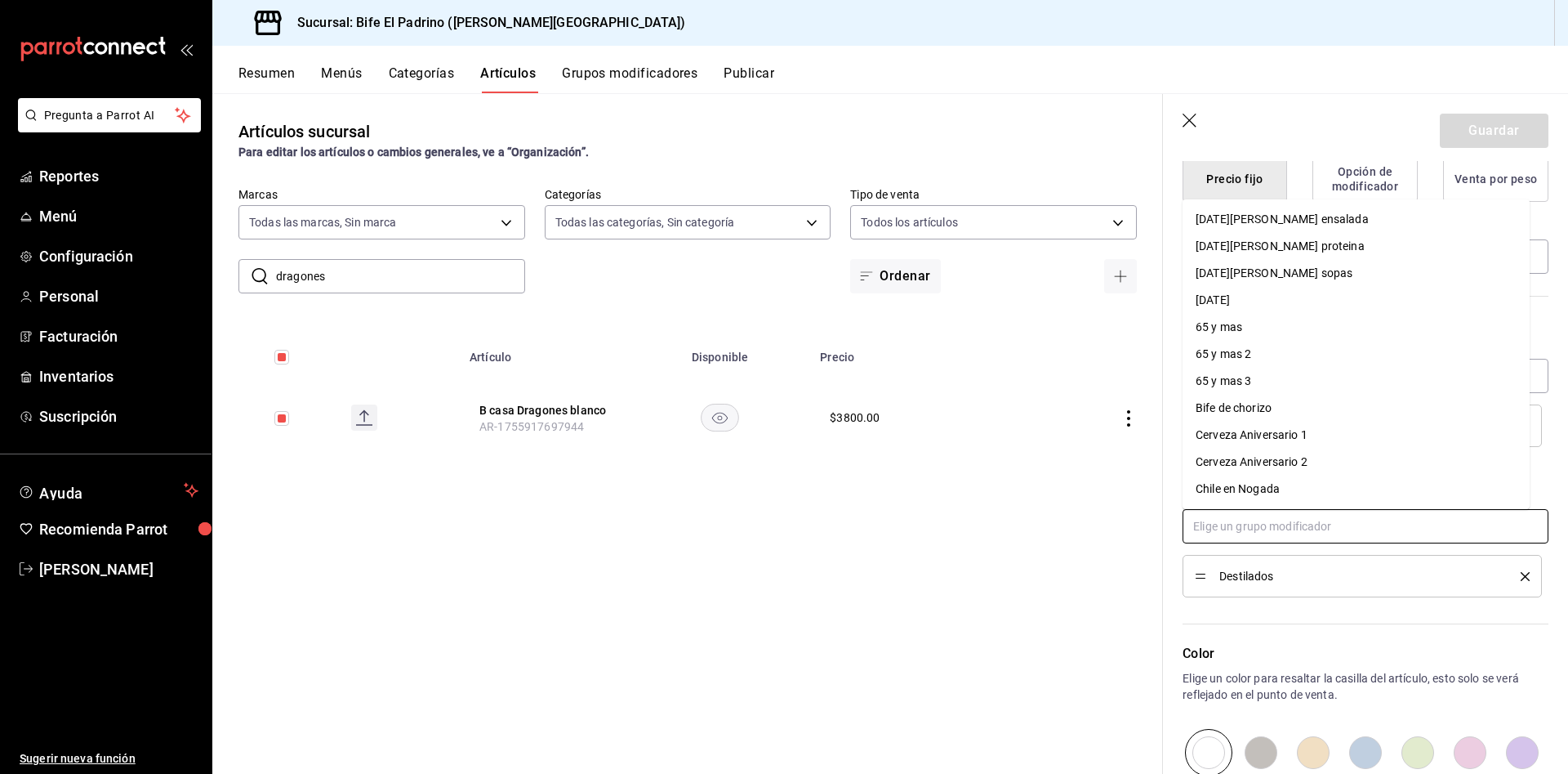
click at [1322, 527] on input "text" at bounding box center [1365, 526] width 366 height 34
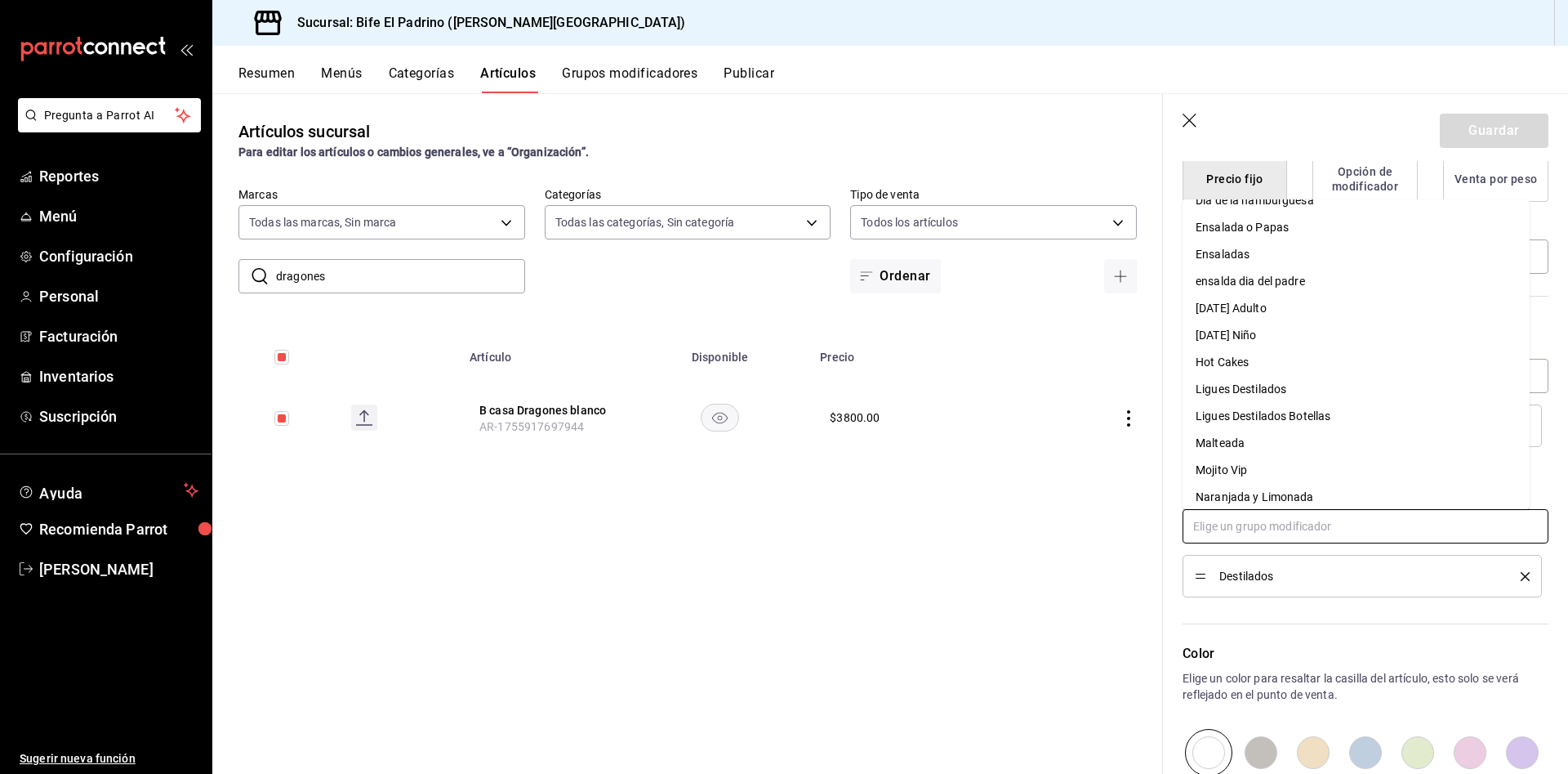
scroll to position [397, 0]
click at [1313, 417] on div "Ligues Destilados Botellas" at bounding box center [1263, 415] width 135 height 18
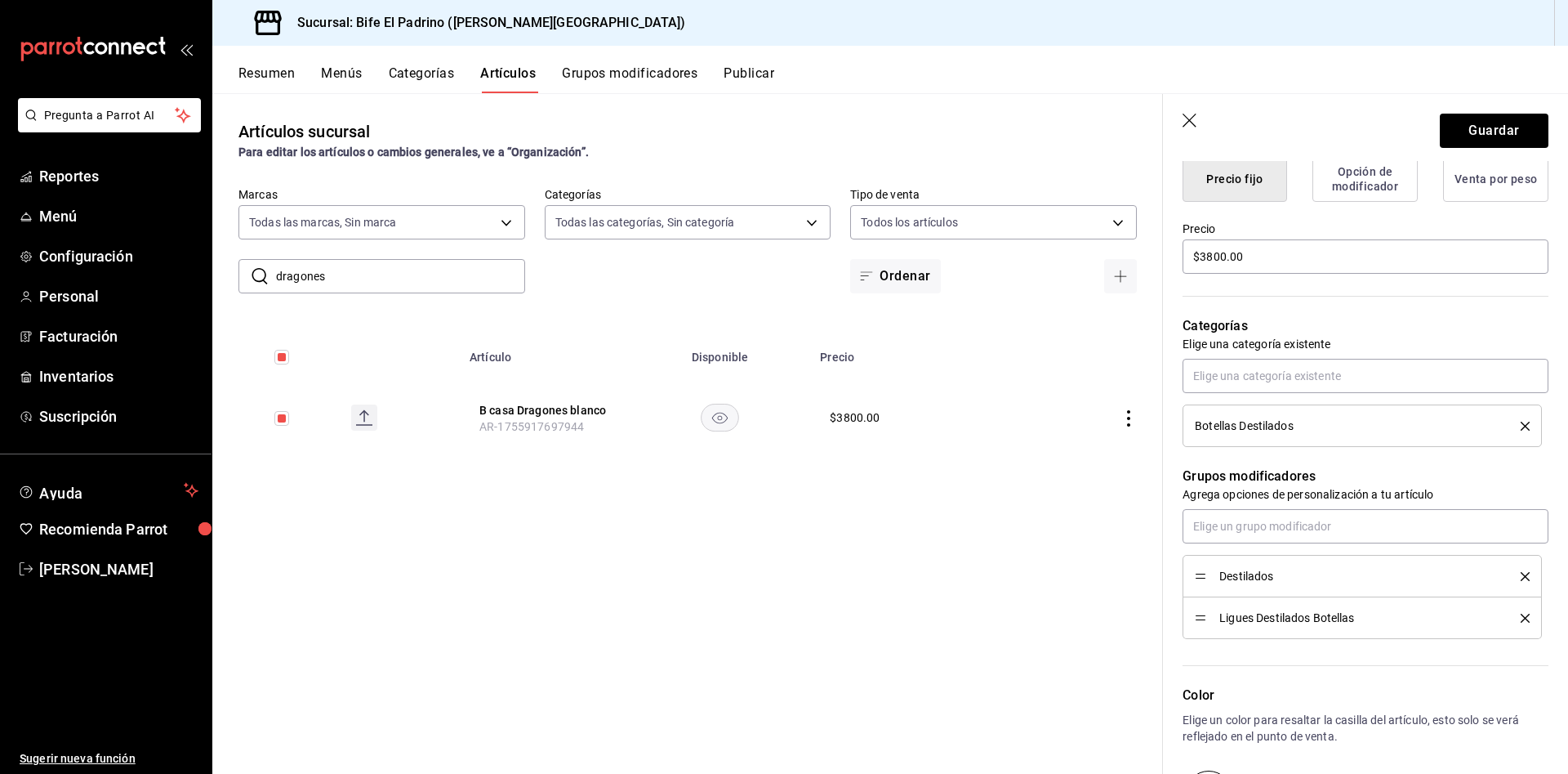
click at [1521, 574] on icon "delete" at bounding box center [1525, 576] width 9 height 9
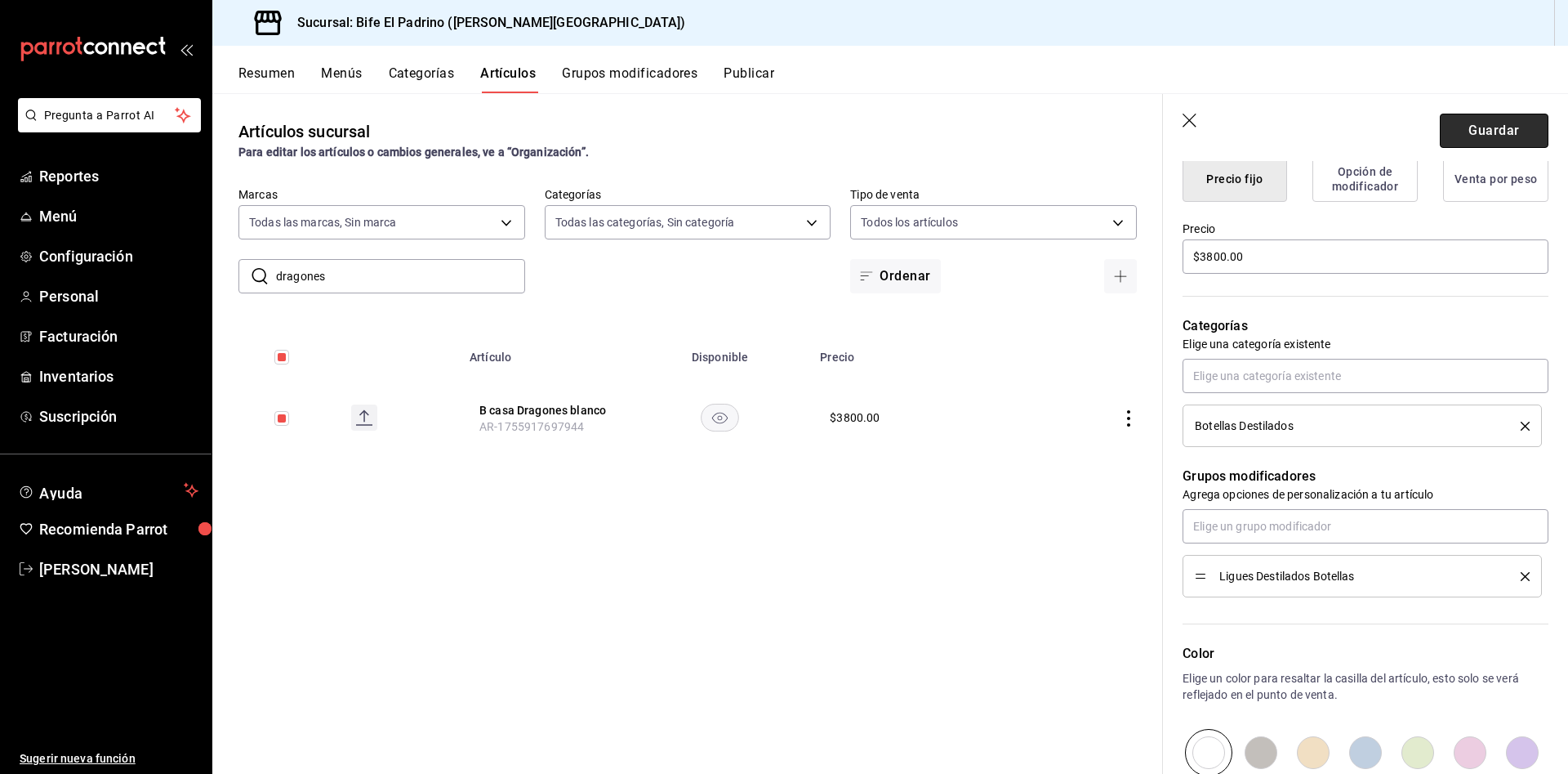
click at [1491, 134] on button "Guardar" at bounding box center [1495, 130] width 108 height 34
